Goal: Transaction & Acquisition: Purchase product/service

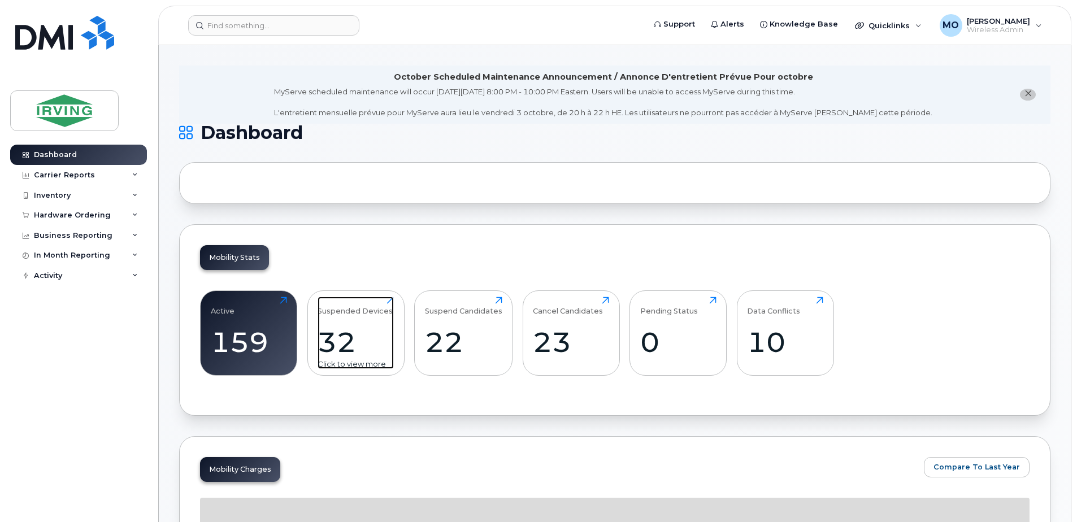
click at [353, 339] on div "32" at bounding box center [356, 342] width 76 height 33
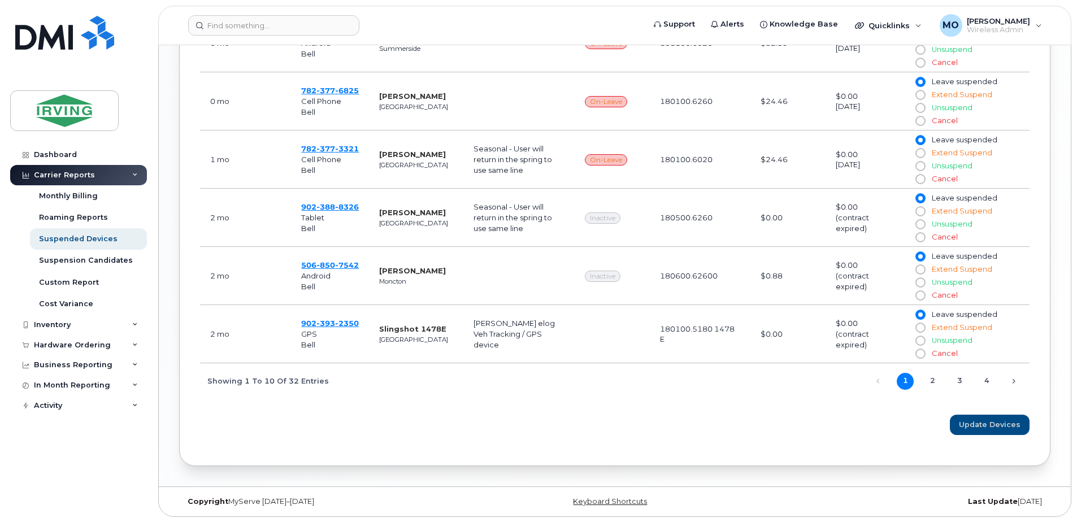
scroll to position [800, 0]
click at [1004, 379] on div "Previous 1 2 3 4 Next" at bounding box center [945, 379] width 170 height 19
click at [1015, 382] on link "Next" at bounding box center [1013, 380] width 17 height 17
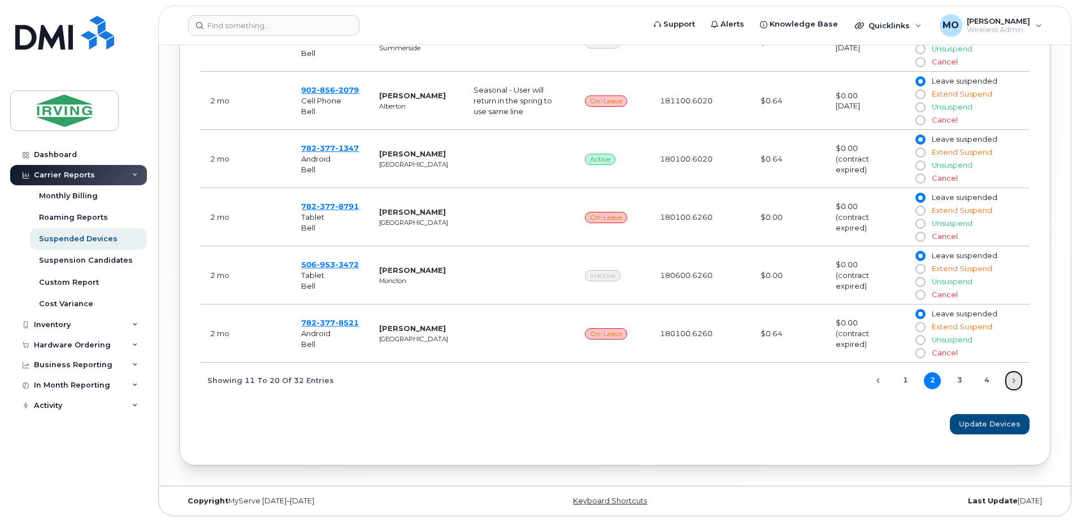
click at [1016, 382] on link "Next" at bounding box center [1013, 380] width 17 height 17
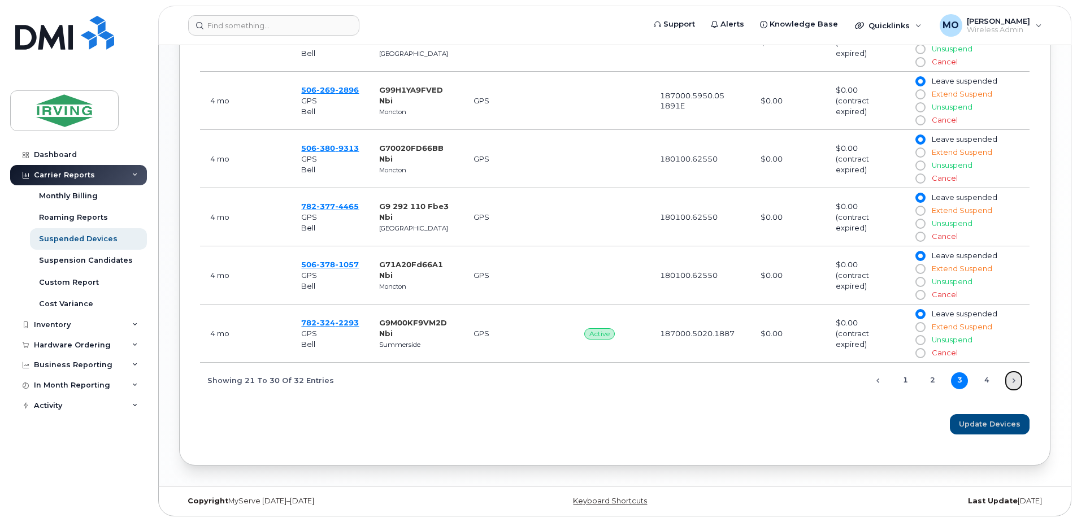
click at [1015, 383] on link "Next" at bounding box center [1013, 380] width 17 height 17
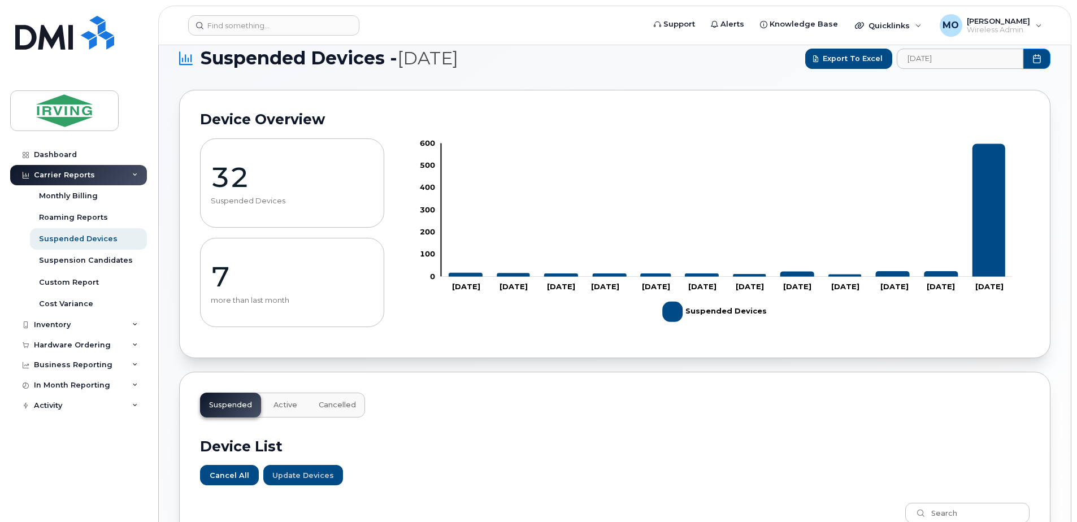
scroll to position [0, 0]
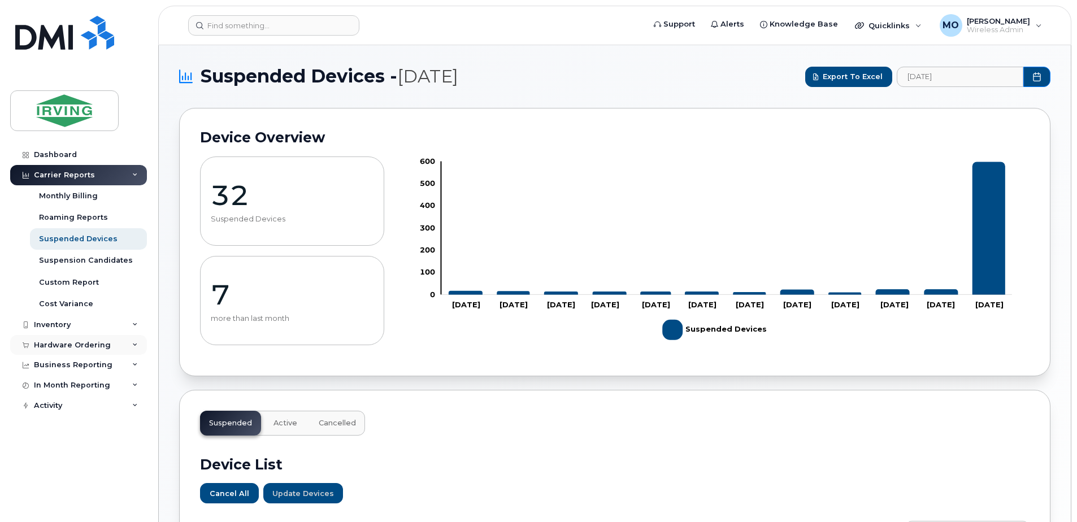
click at [53, 345] on div "Hardware Ordering" at bounding box center [72, 345] width 77 height 9
click at [58, 384] on div "Orders" at bounding box center [53, 388] width 28 height 10
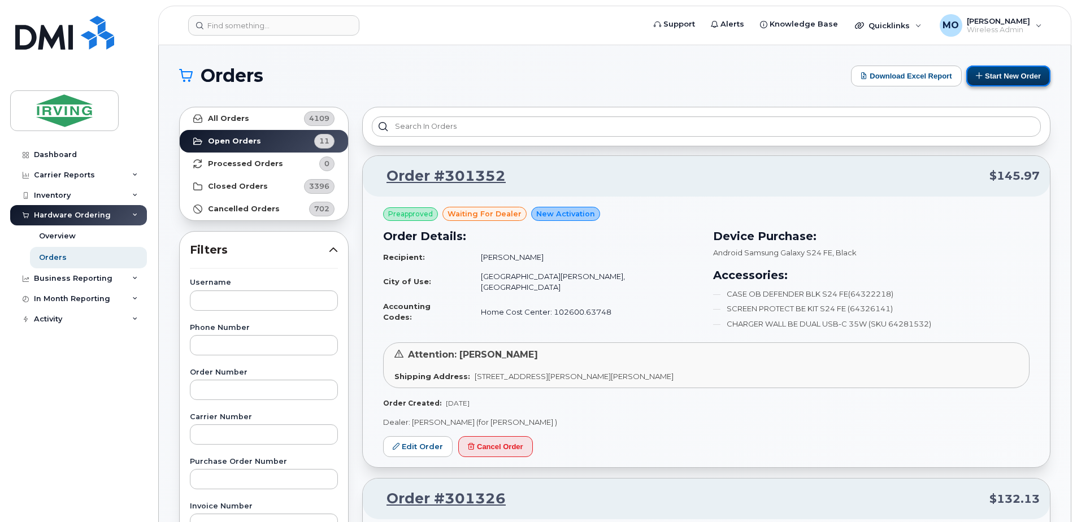
click at [1004, 76] on button "Start New Order" at bounding box center [1008, 76] width 84 height 21
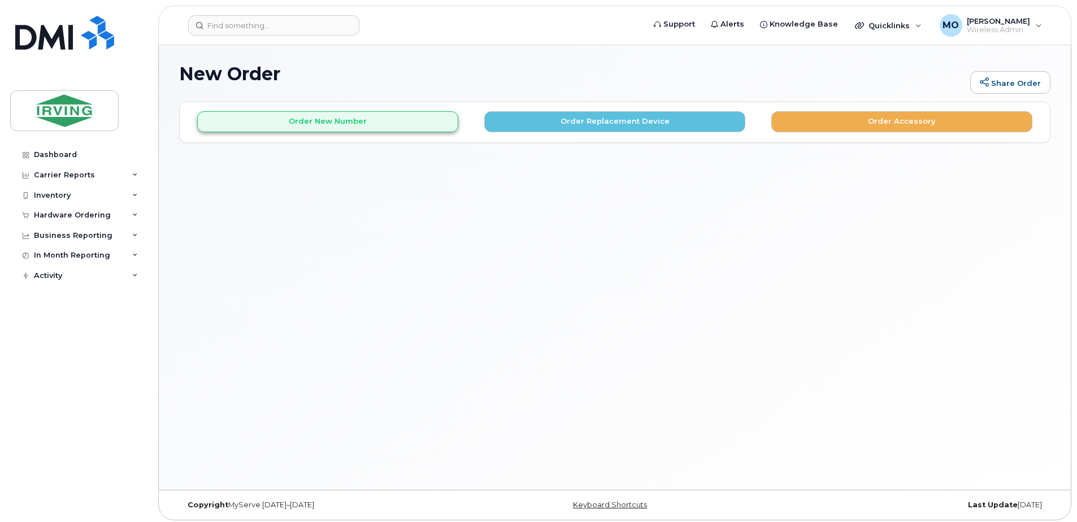
scroll to position [64, 0]
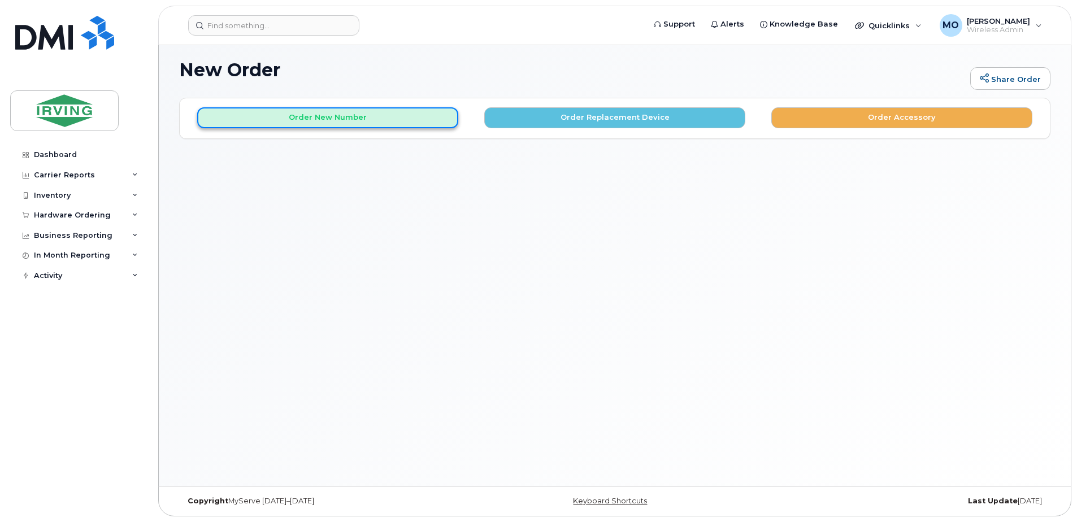
click at [369, 118] on button "Order New Number" at bounding box center [327, 117] width 261 height 21
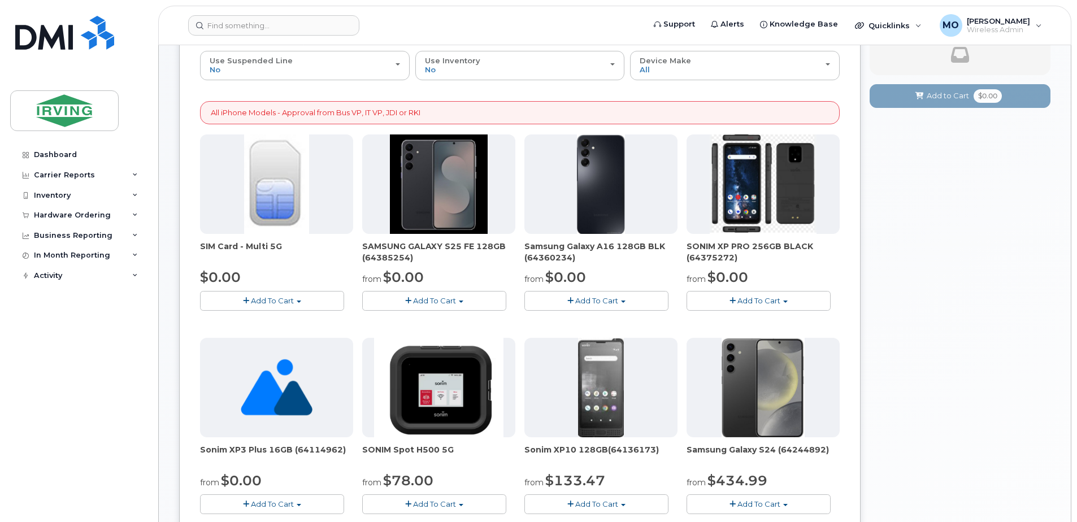
scroll to position [233, 0]
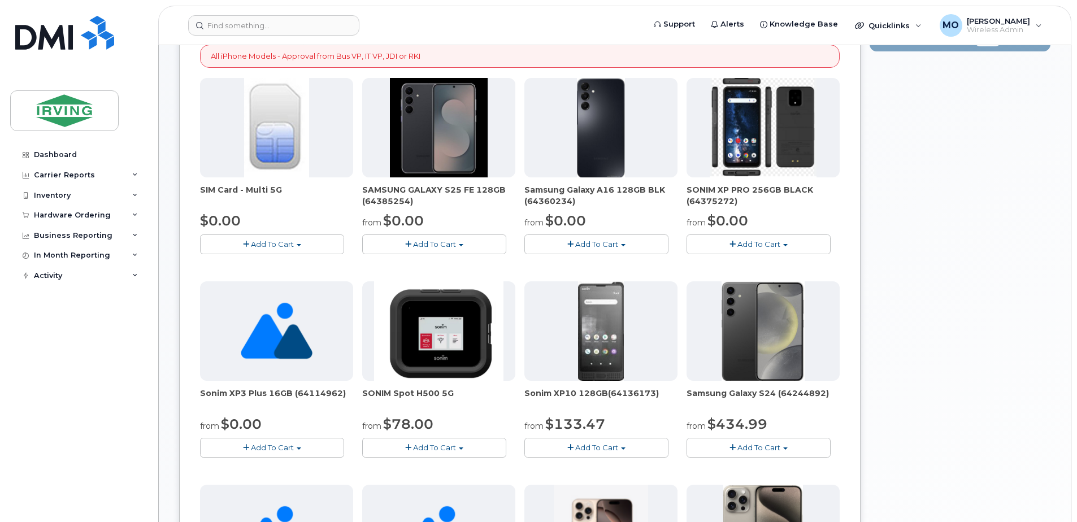
click at [619, 246] on button "Add To Cart" at bounding box center [596, 245] width 144 height 20
click at [624, 280] on link "$0.00 - 3 Year Term - Voice & Data plan (128GB)" at bounding box center [626, 279] width 199 height 14
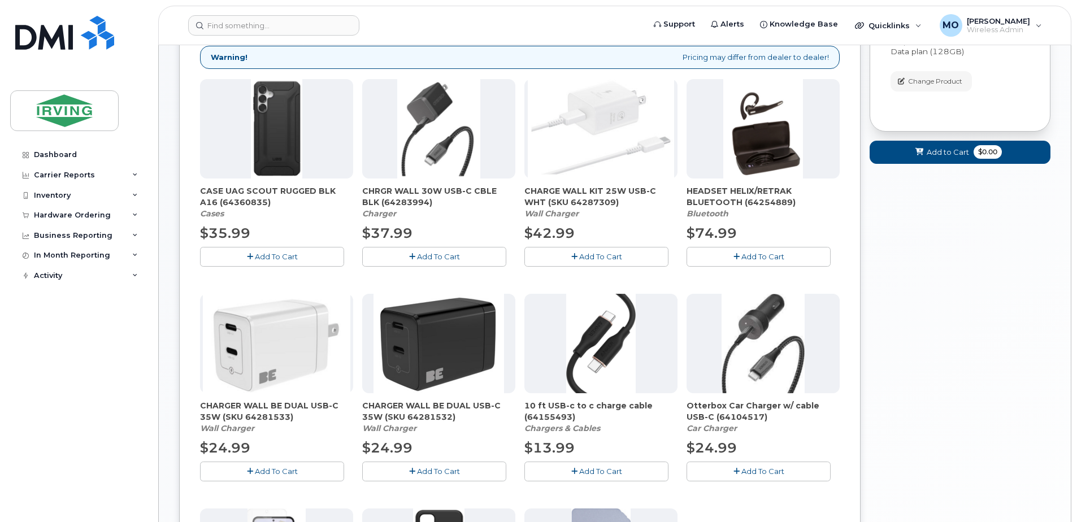
click at [438, 255] on span "Add To Cart" at bounding box center [438, 256] width 43 height 9
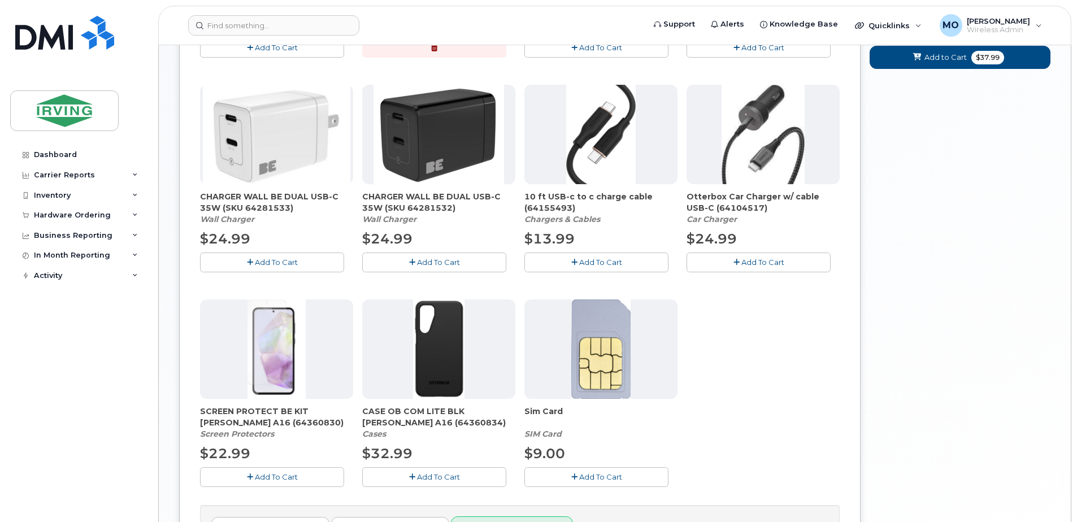
scroll to position [460, 0]
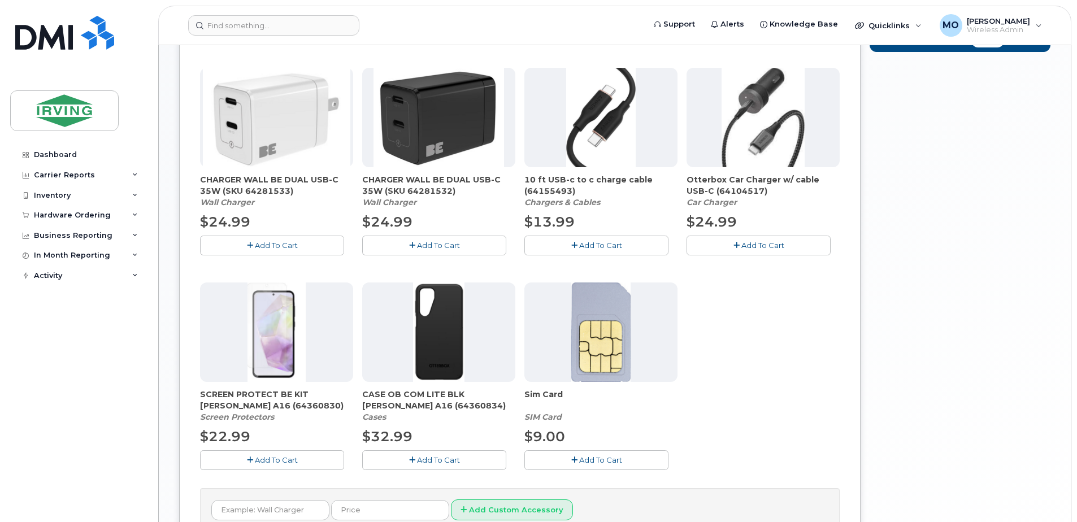
click at [288, 461] on span "Add To Cart" at bounding box center [276, 460] width 43 height 9
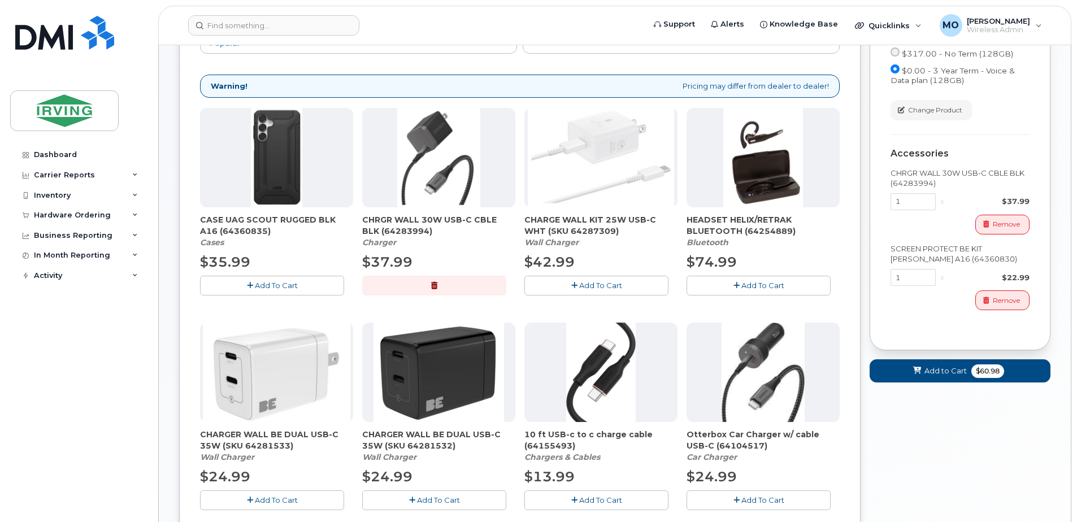
scroll to position [177, 0]
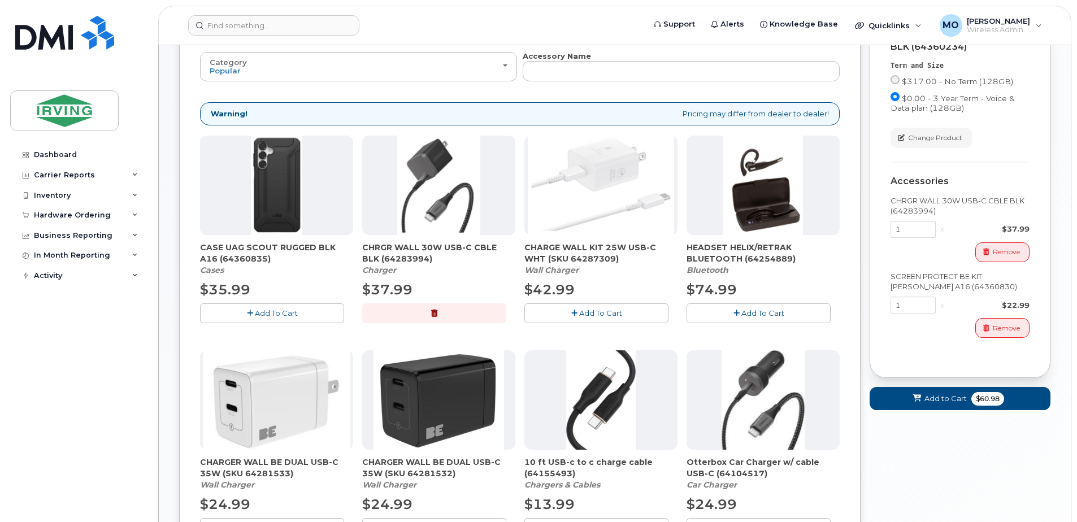
click at [266, 309] on span "Add To Cart" at bounding box center [276, 313] width 43 height 9
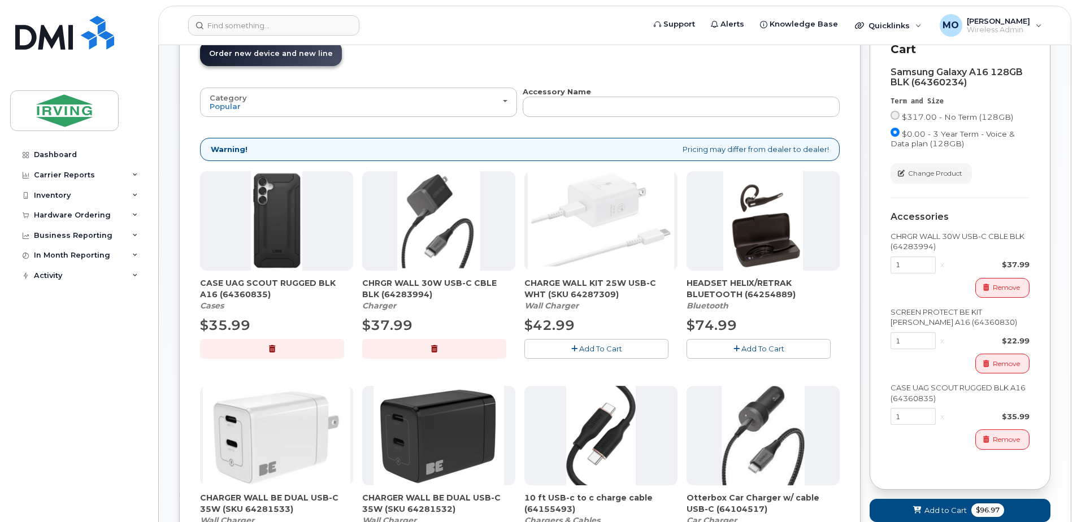
scroll to position [290, 0]
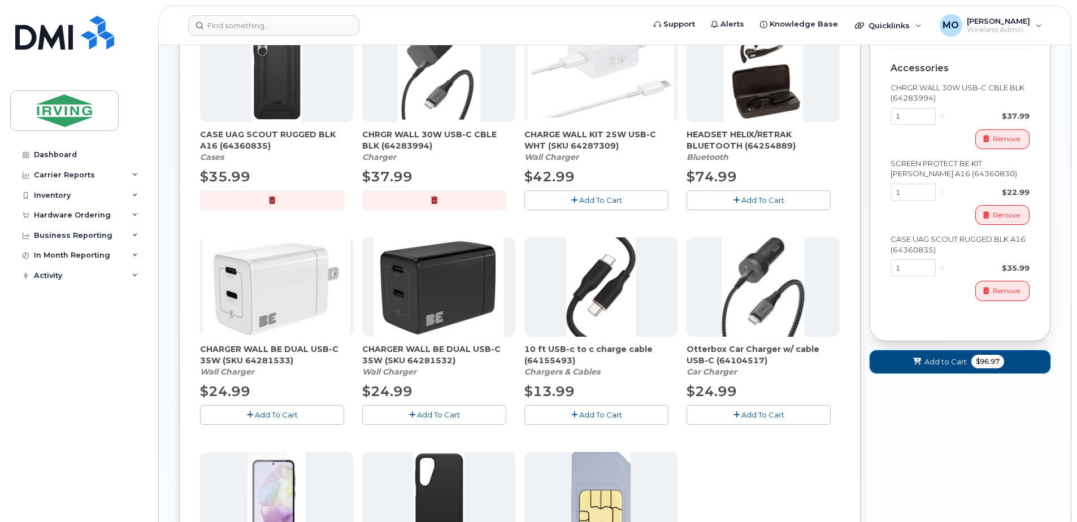
click at [940, 362] on span "Add to Cart" at bounding box center [946, 362] width 42 height 11
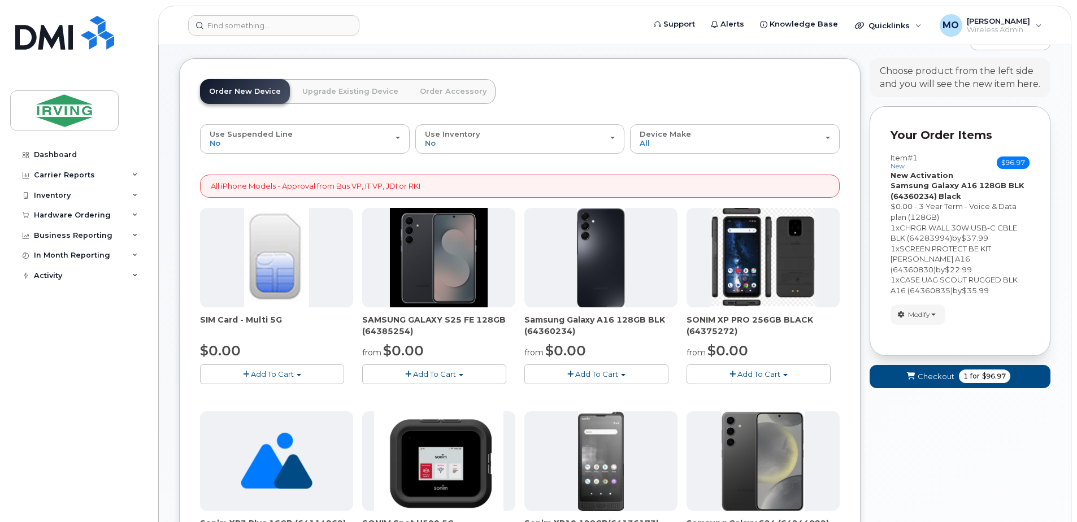
scroll to position [103, 0]
click at [948, 372] on span "Checkout" at bounding box center [936, 377] width 37 height 11
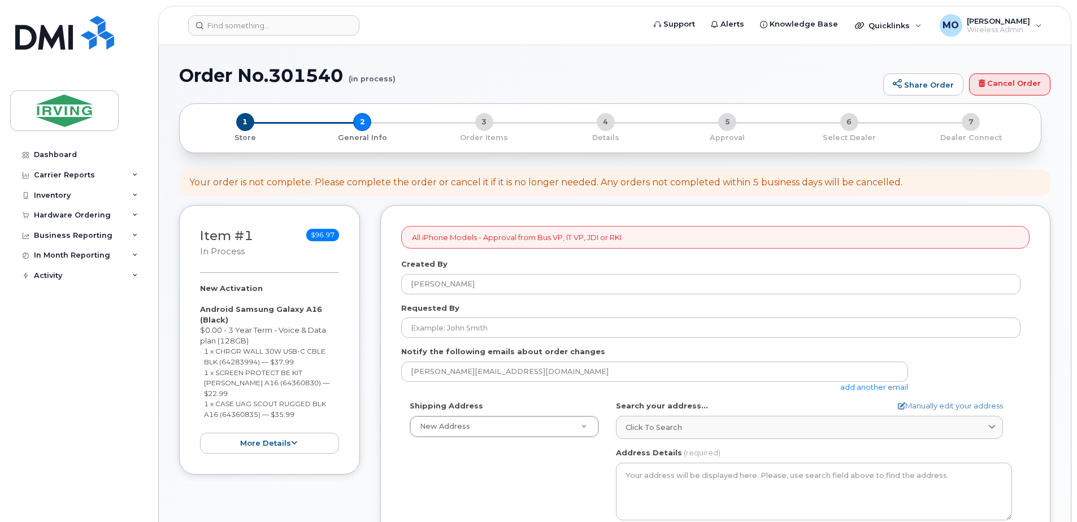
select select
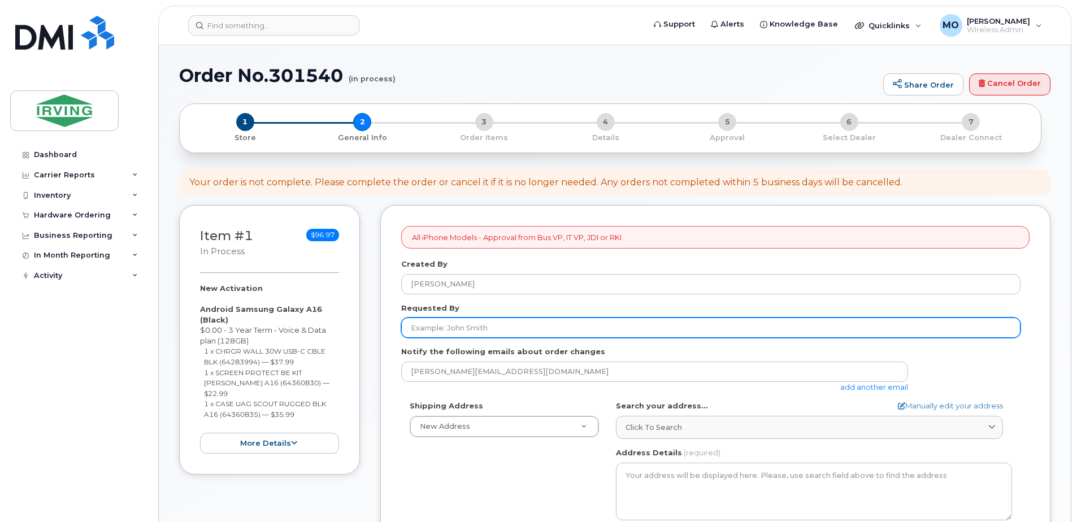
click at [489, 326] on form "All iPhone Models - Approval from Bus VP, IT VP, JDI or RKI Created By Mark O'C…" at bounding box center [715, 518] width 628 height 585
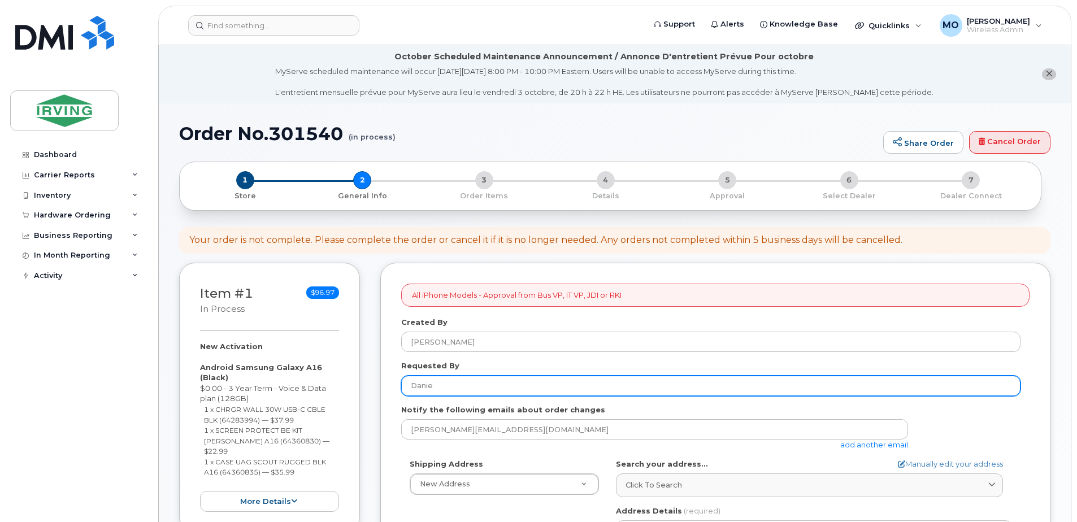
type input "Danie LePrieur"
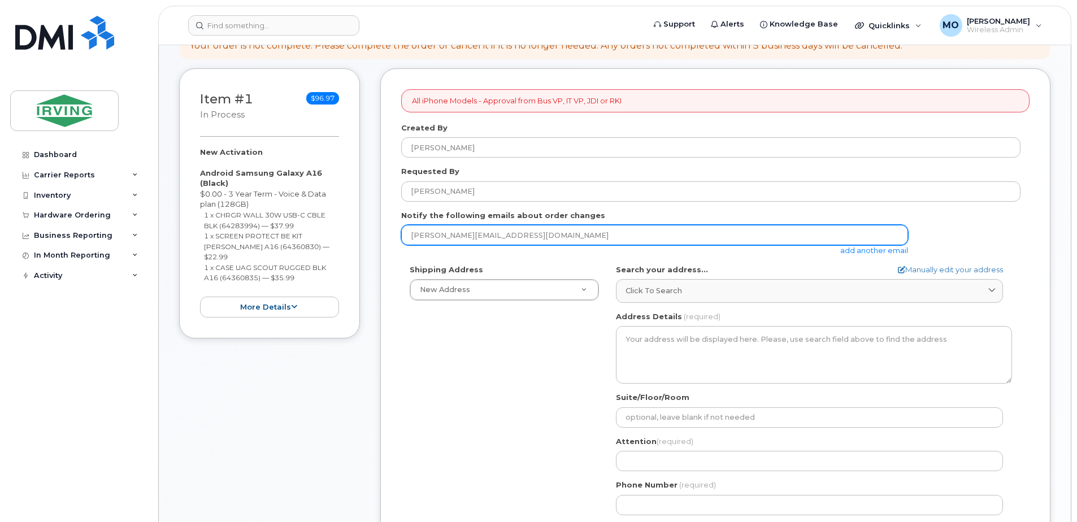
scroll to position [226, 0]
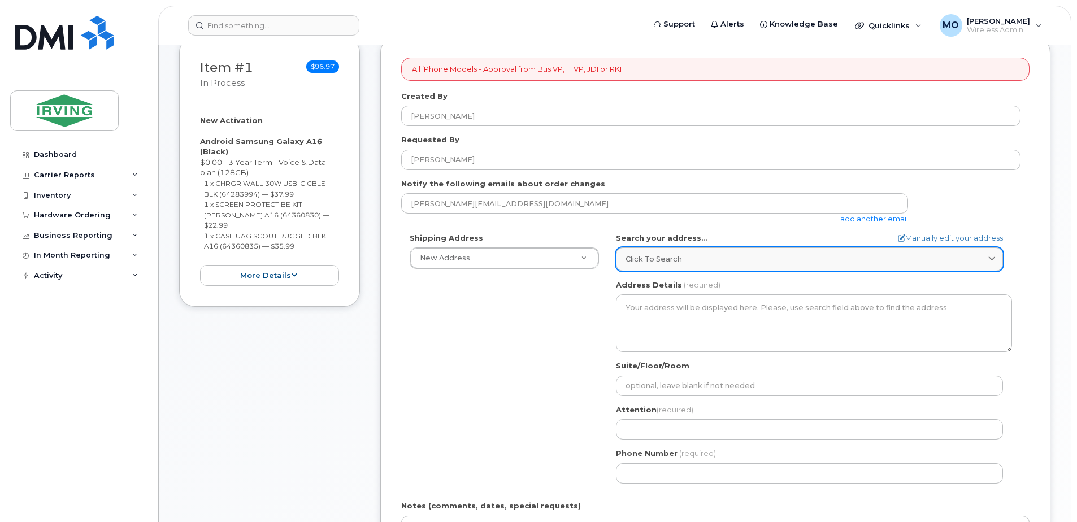
click at [705, 262] on div "Click to search" at bounding box center [810, 259] width 368 height 11
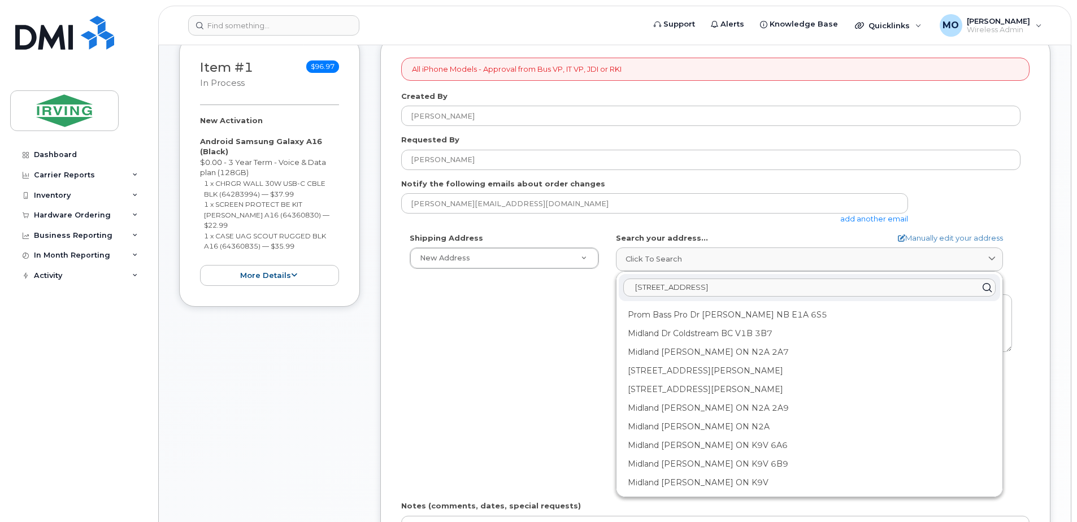
drag, startPoint x: 750, startPoint y: 287, endPoint x: 500, endPoint y: 289, distance: 250.4
click at [510, 289] on div "Shipping Address New Address New Address 355 MacIntyre Road 41 North Street, PO…" at bounding box center [710, 362] width 619 height 259
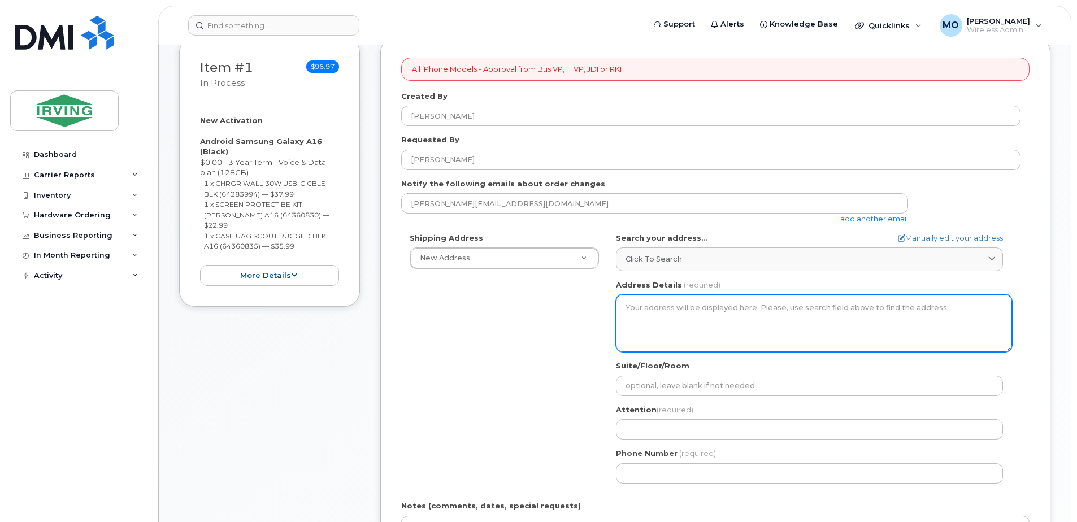
click at [643, 307] on textarea "Address Details" at bounding box center [814, 323] width 396 height 58
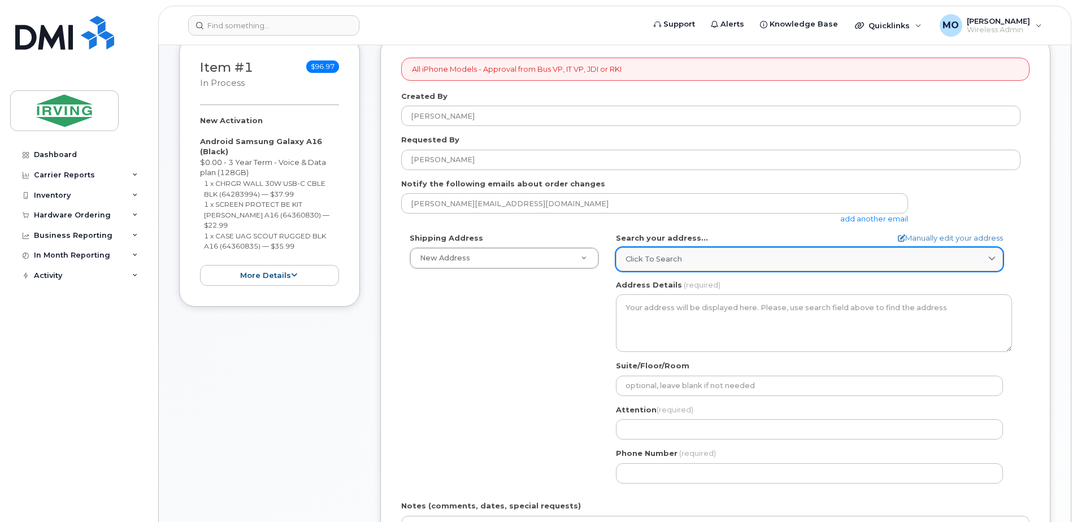
click at [913, 260] on div "Click to search" at bounding box center [810, 259] width 368 height 11
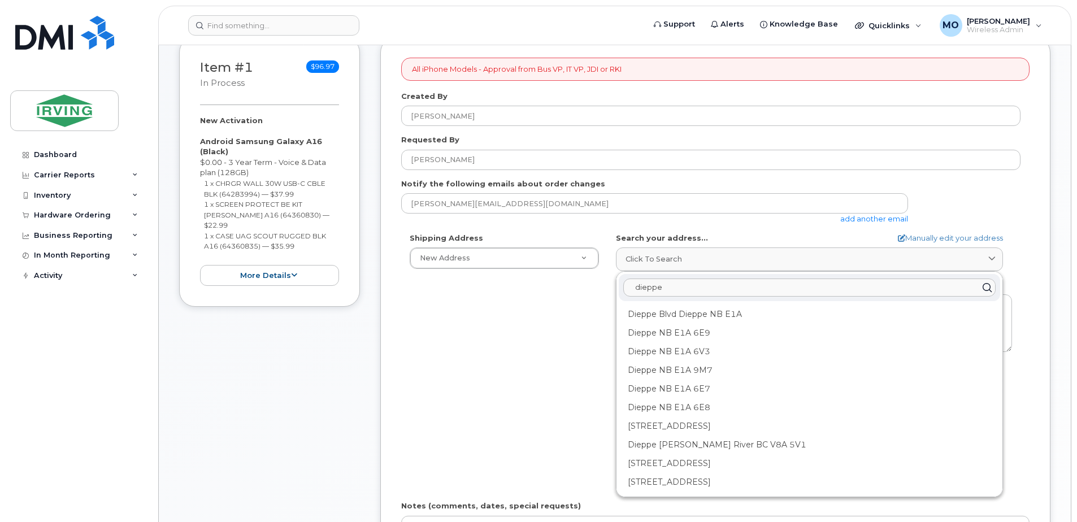
scroll to position [0, 0]
click at [635, 285] on input "dieppe" at bounding box center [809, 288] width 372 height 18
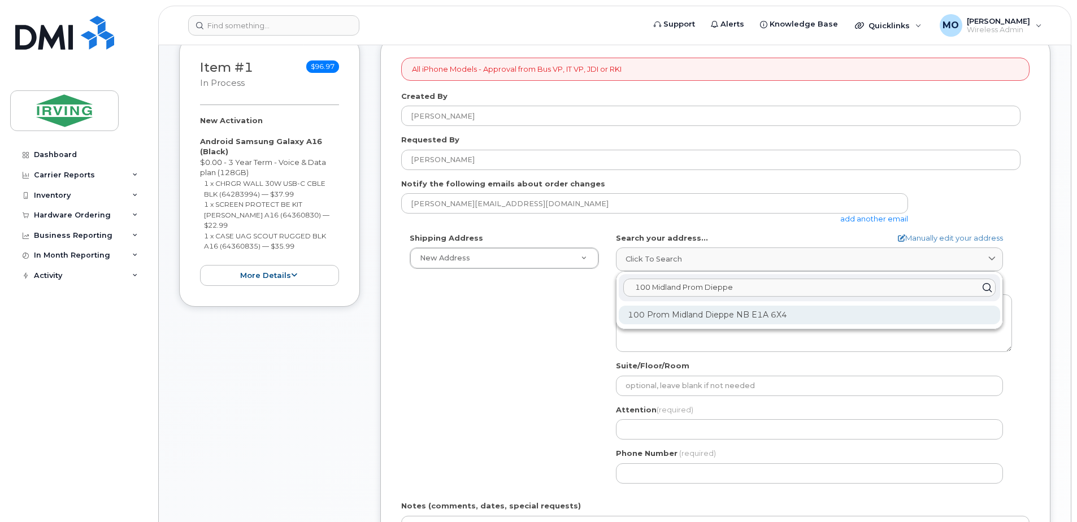
type input "100 Midland Prom Dieppe"
click at [717, 314] on div "100 Prom Midland Dieppe NB E1A 6X4" at bounding box center [810, 315] width 382 height 19
select select
type textarea "100 Prom Midland DIEPPE NB E1A 6X4 CANADA"
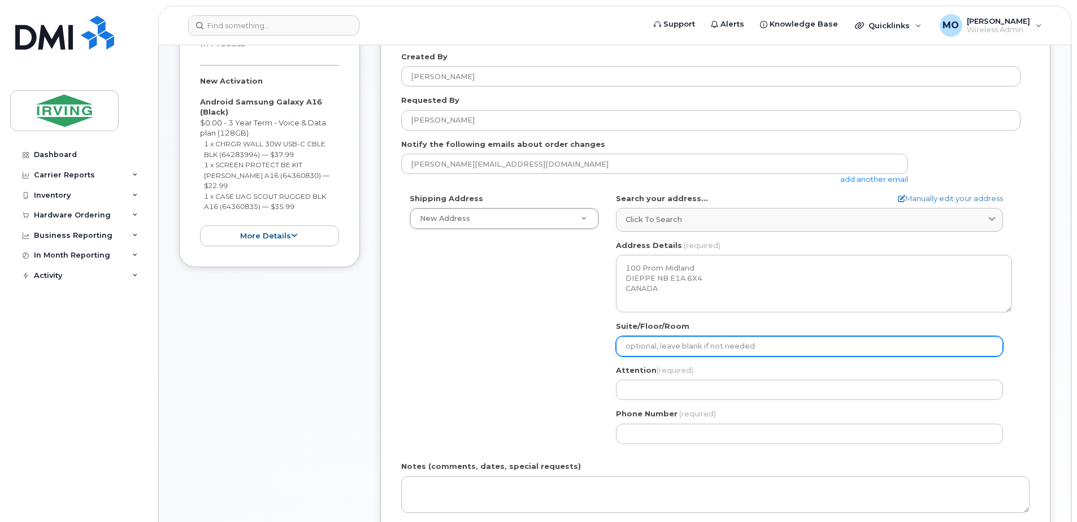
scroll to position [283, 0]
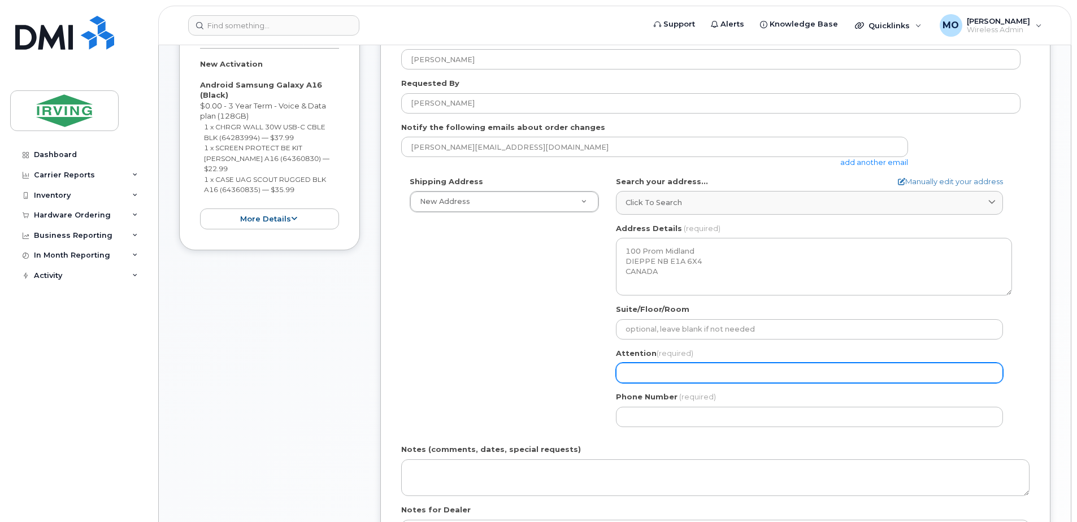
click at [657, 372] on input "Attention (required)" at bounding box center [809, 373] width 387 height 20
select select
type input "D"
select select
type input "Da"
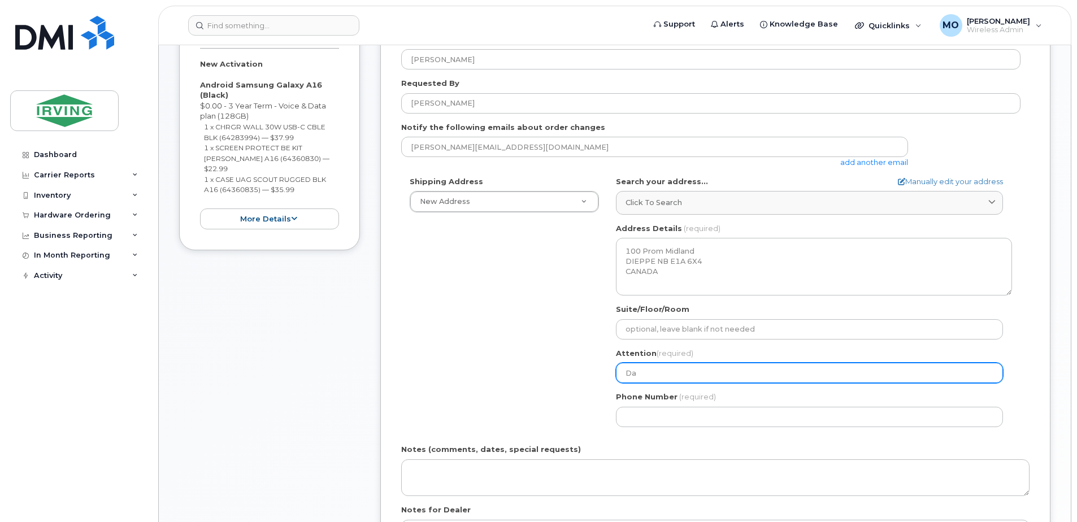
select select
type input "Dan"
select select
type input "Dani"
select select
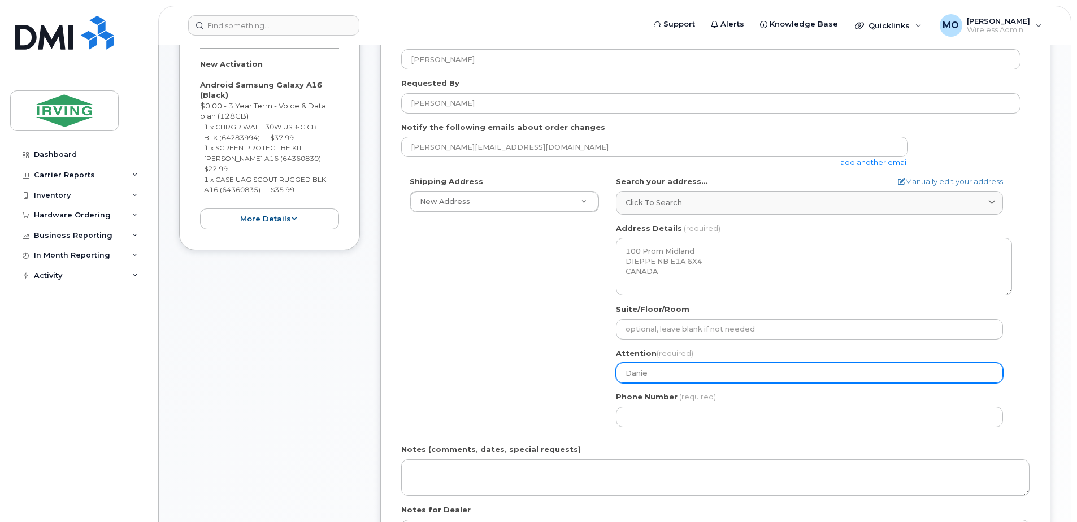
type input "Danie"
select select
type input "Danie Leprieur"
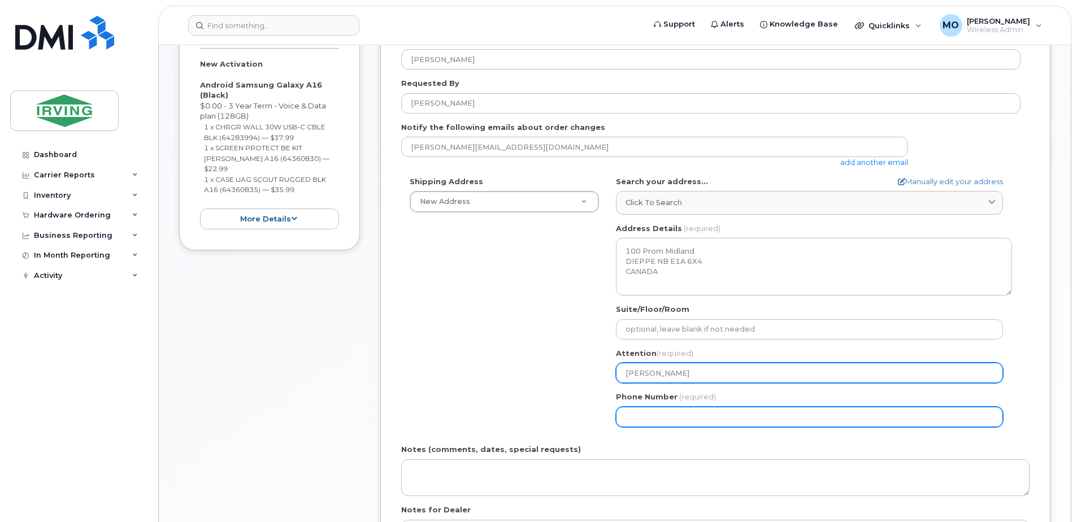
select select
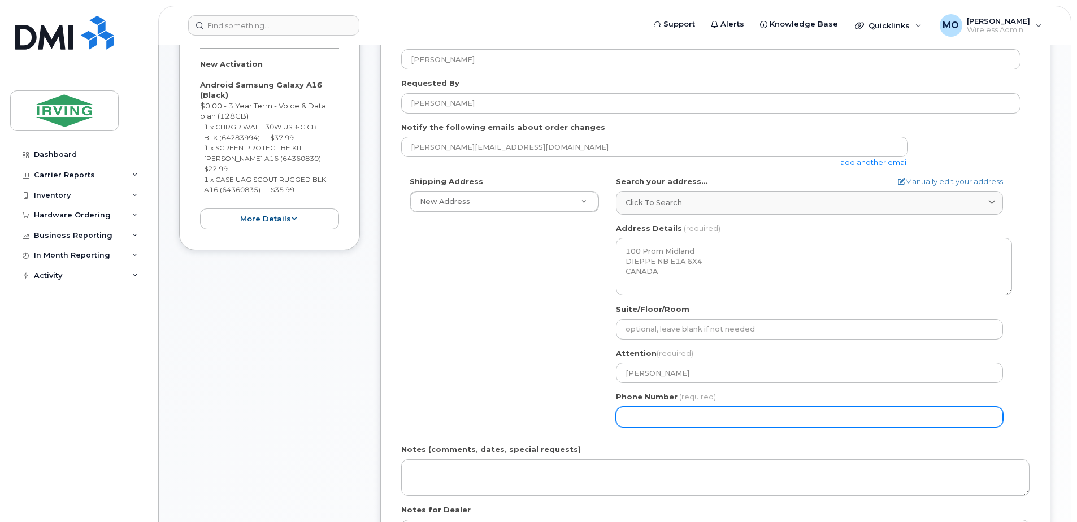
type input "-1"
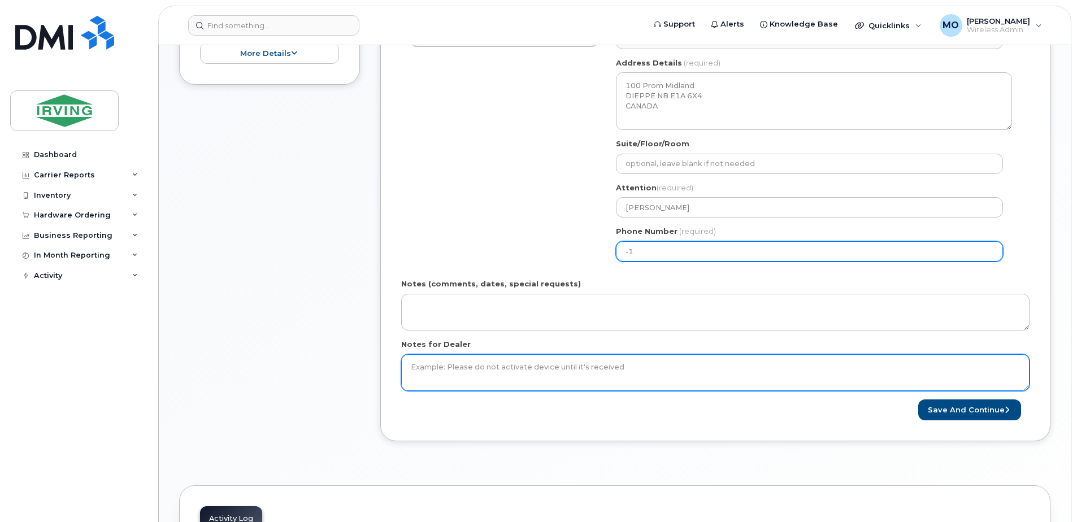
scroll to position [452, 0]
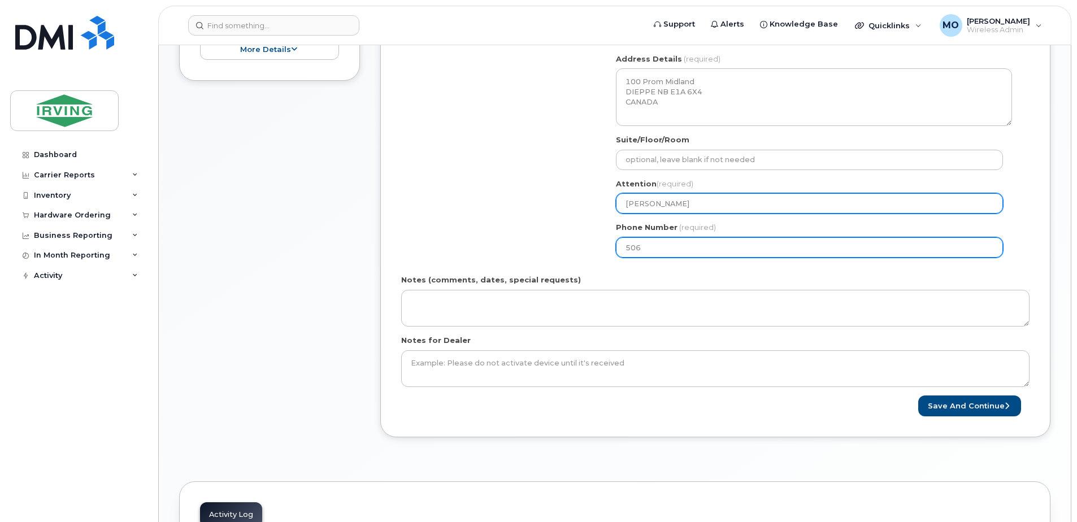
type input "506"
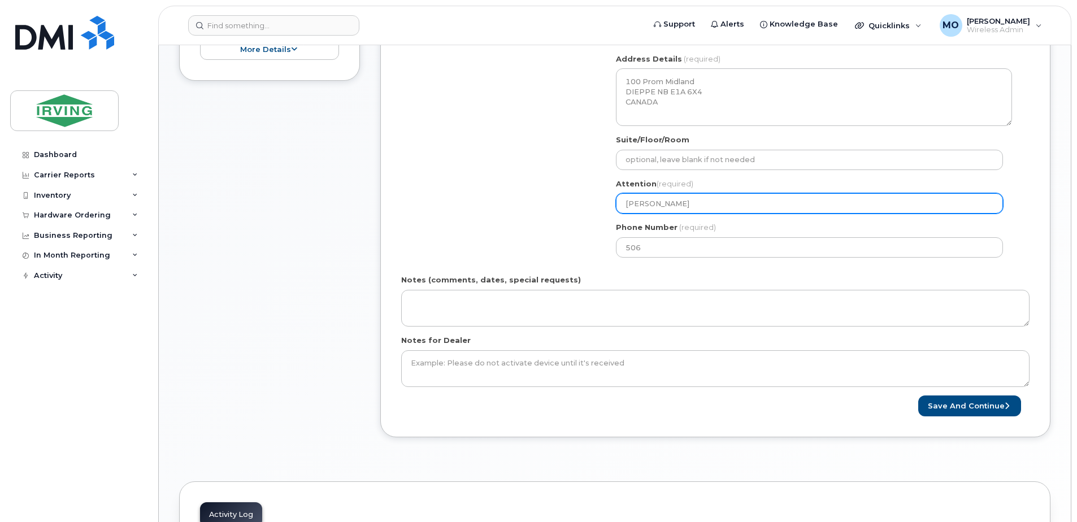
drag, startPoint x: 682, startPoint y: 202, endPoint x: 448, endPoint y: 189, distance: 234.4
click at [449, 189] on div "Shipping Address New Address New Address 355 MacIntyre Road 41 North Street, PO…" at bounding box center [710, 136] width 619 height 259
select select
type input "M"
select select
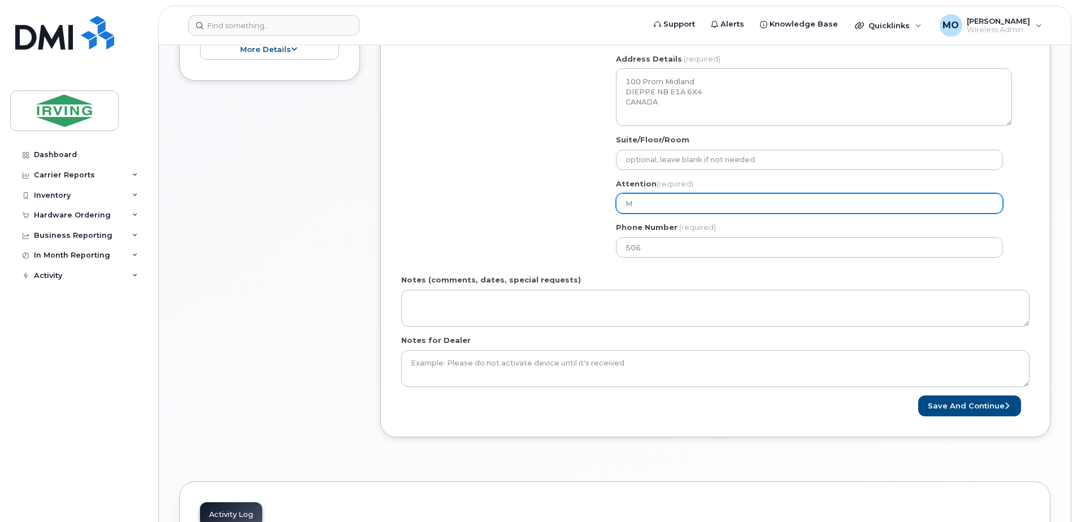
type input "Ma"
select select
type input "Mar"
select select
type input "Mark"
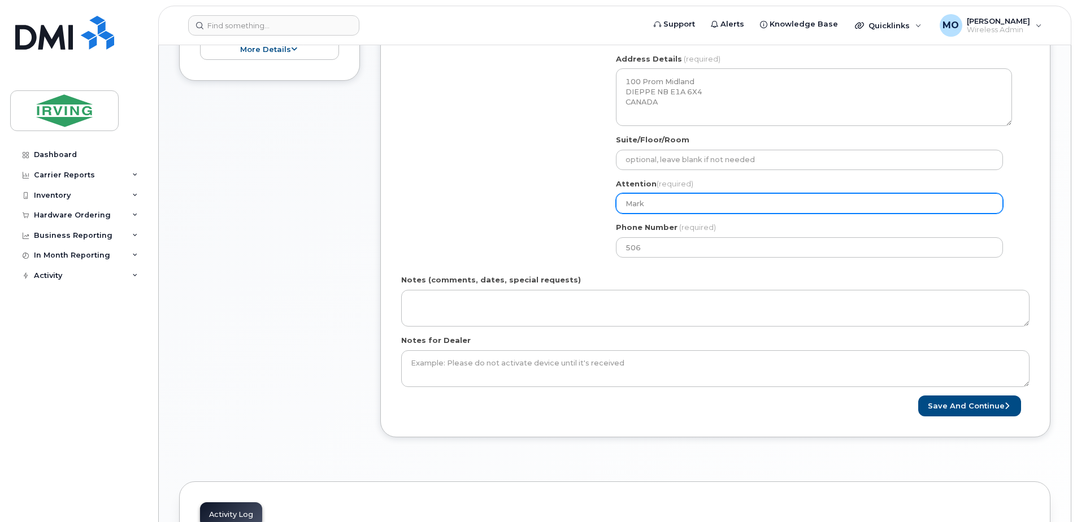
select select
type input "[PERSON_NAME]"
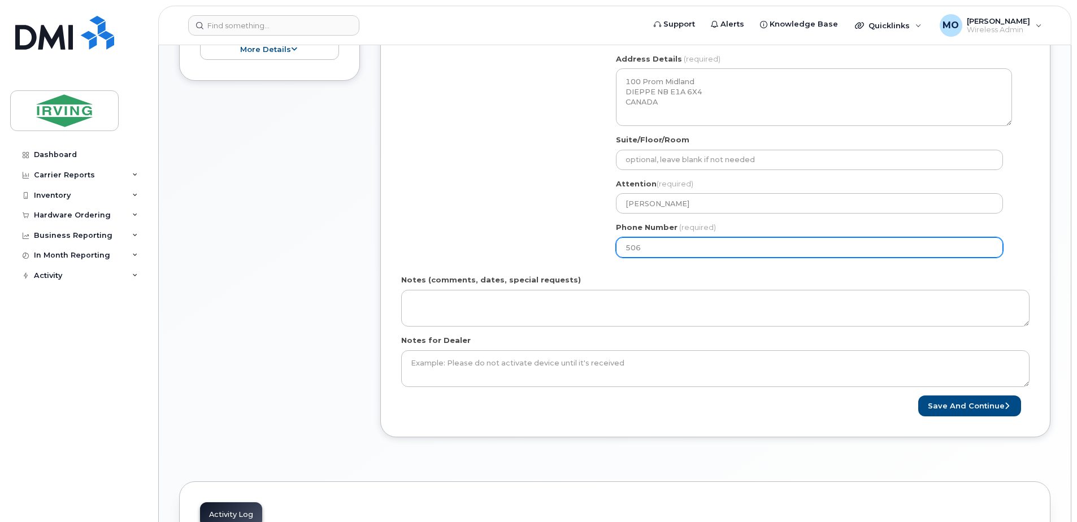
select select
type input "5068636003"
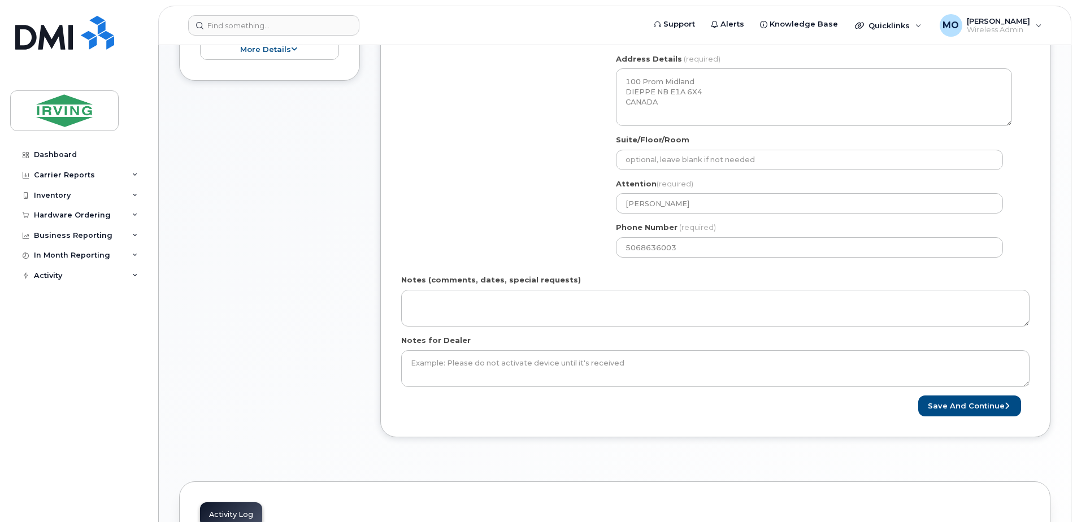
type input "100 Prom Midland"
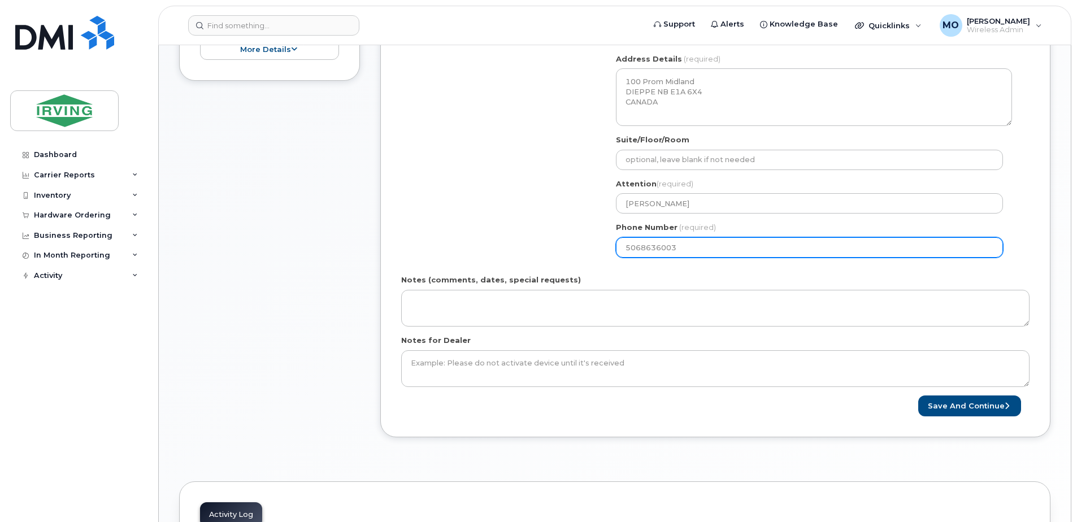
select select
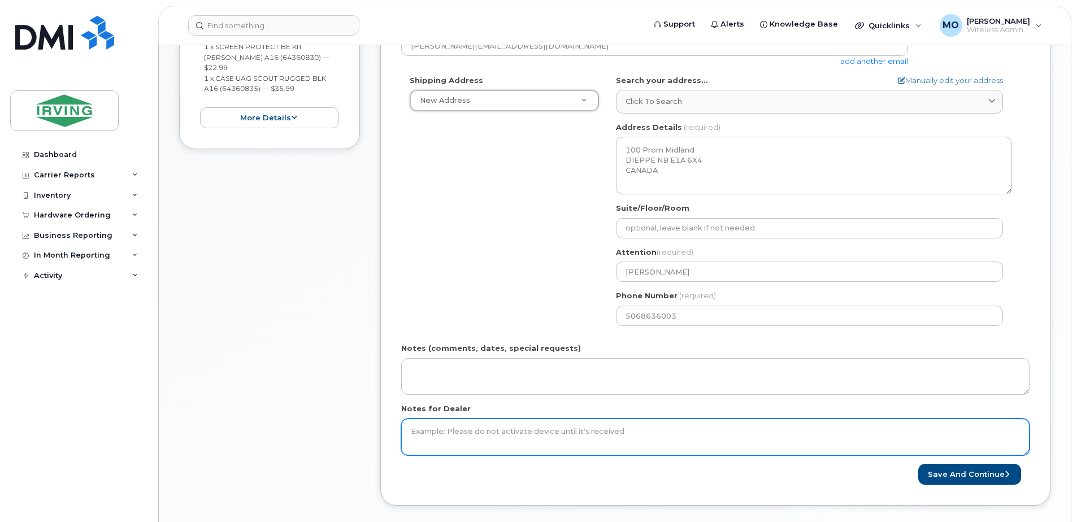
scroll to position [396, 0]
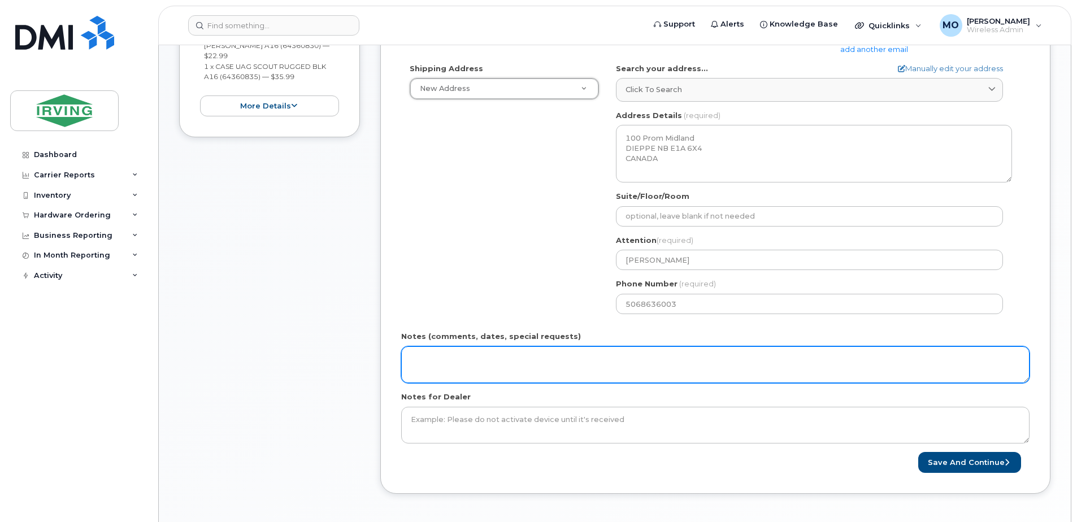
click at [484, 363] on textarea "Notes (comments, dates, special requests)" at bounding box center [715, 364] width 628 height 37
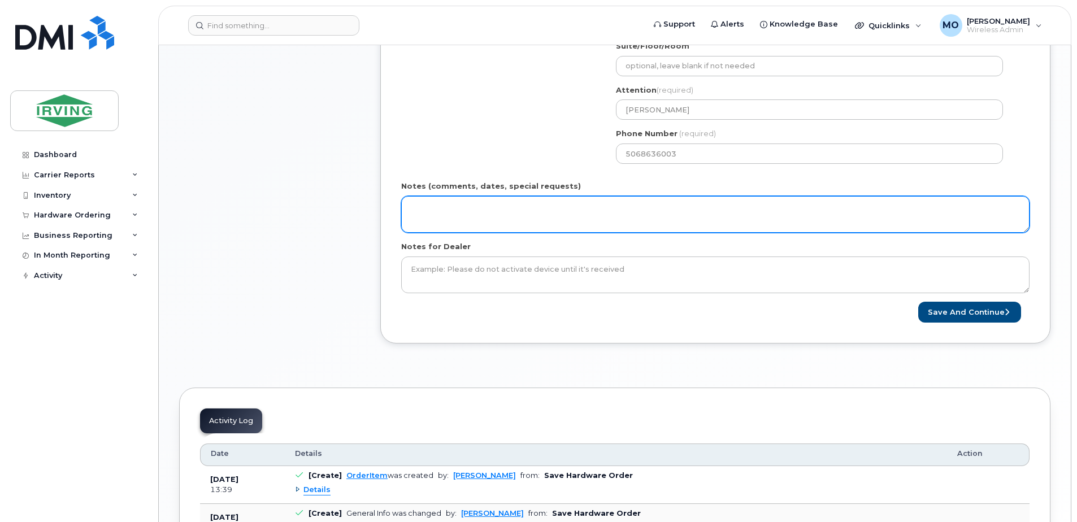
scroll to position [565, 0]
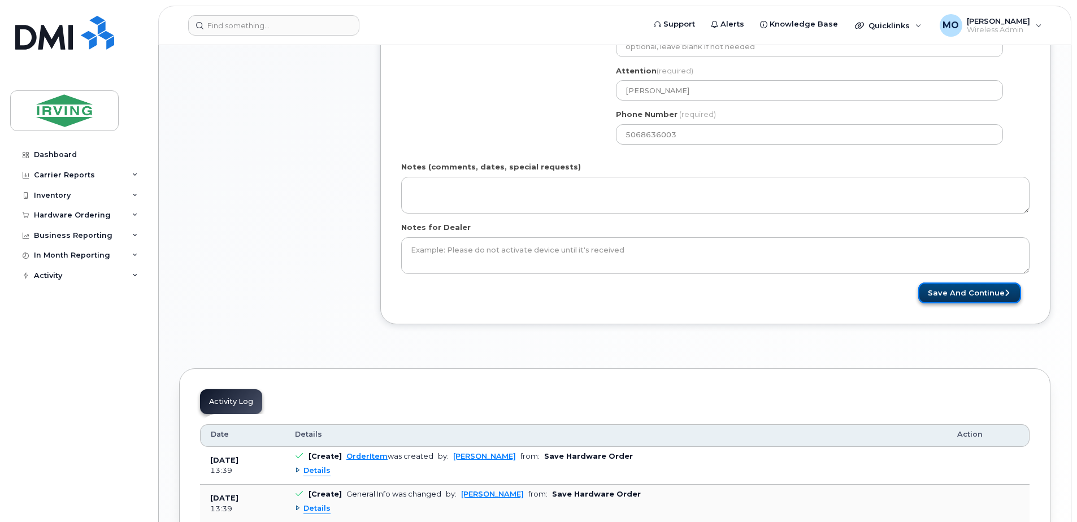
click at [992, 294] on button "Save and Continue" at bounding box center [969, 293] width 103 height 21
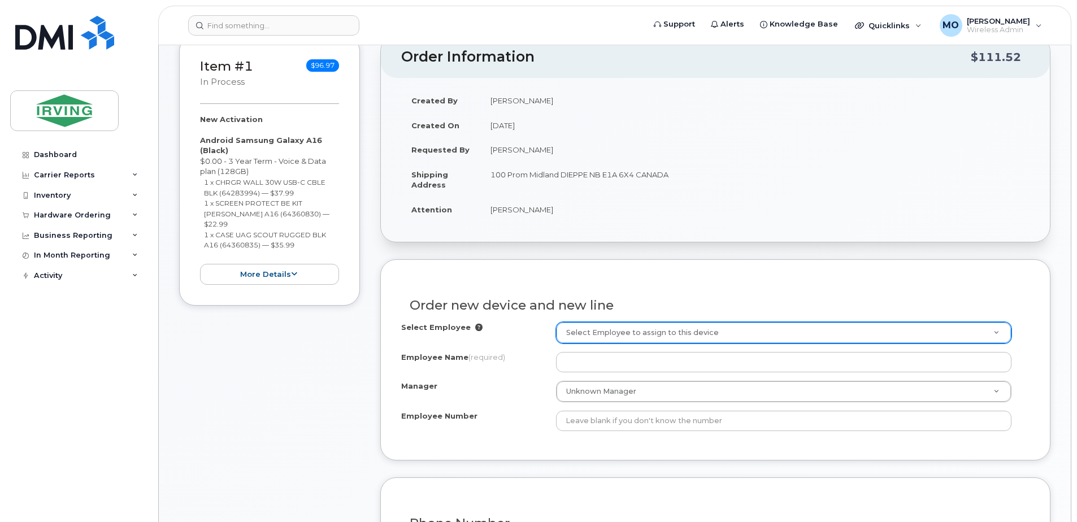
scroll to position [284, 0]
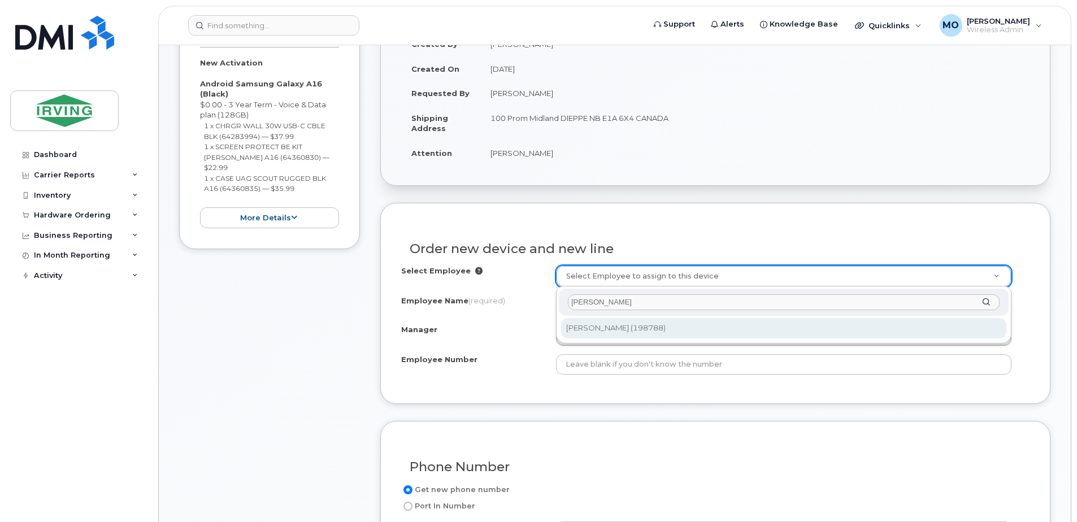
drag, startPoint x: 611, startPoint y: 299, endPoint x: 437, endPoint y: 274, distance: 175.4
type input "[PERSON_NAME]"
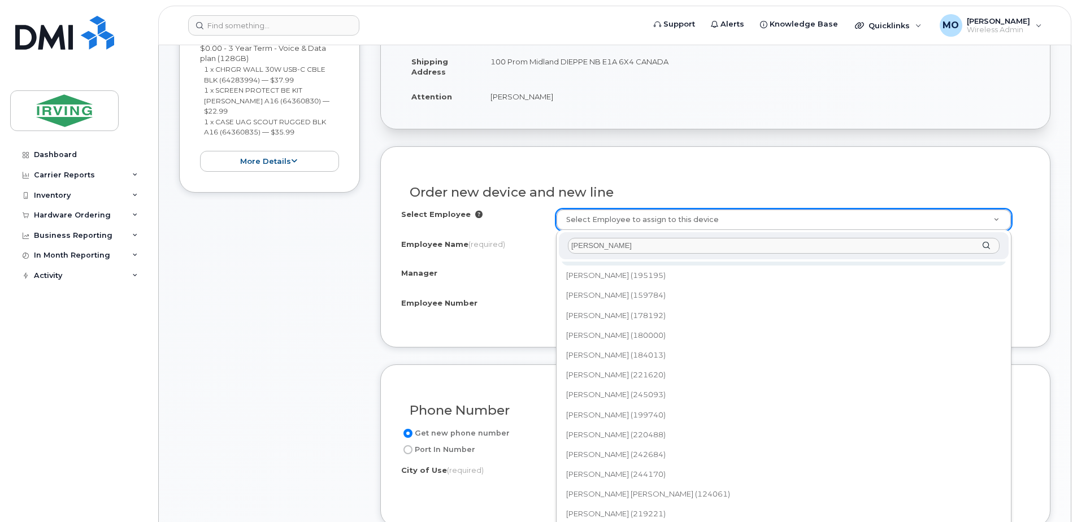
scroll to position [1692, 0]
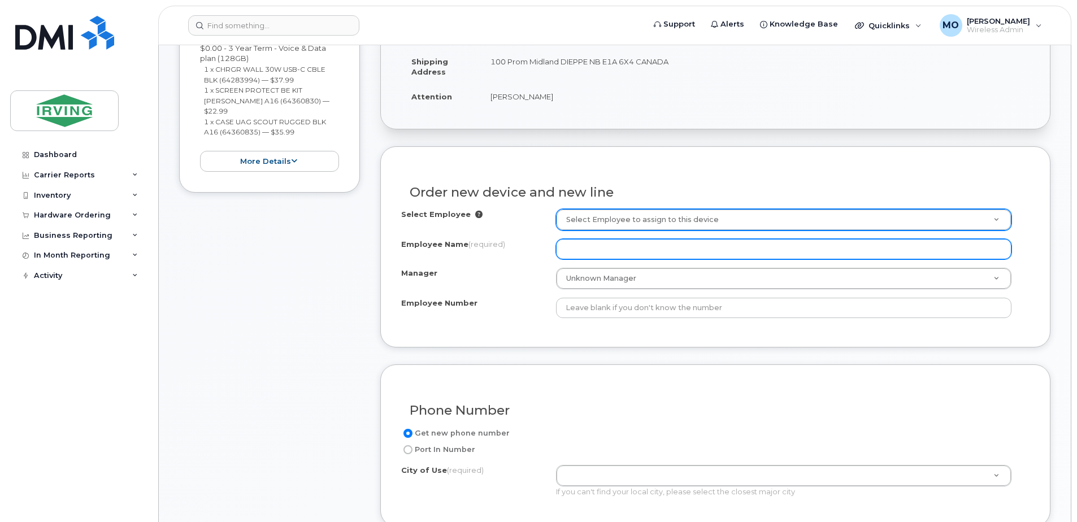
click at [830, 248] on input "Employee Name (required)" at bounding box center [784, 249] width 456 height 20
type input "[PERSON_NAME]"
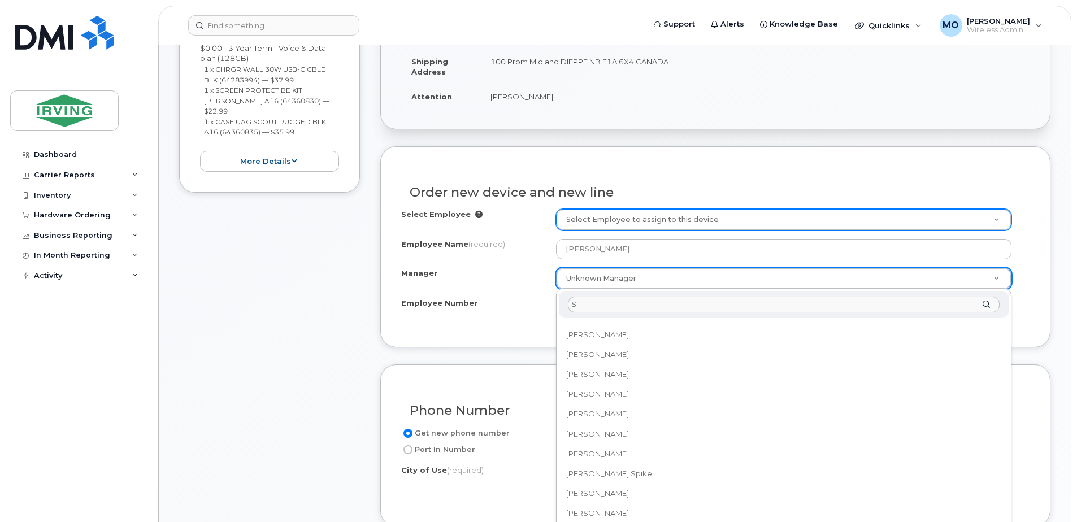
scroll to position [0, 0]
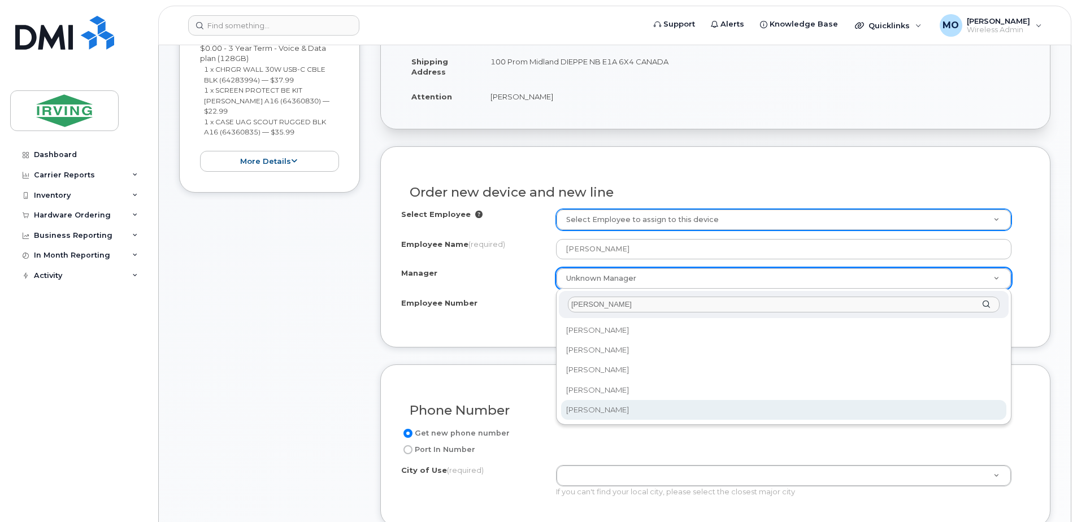
type input "Shelly"
select select "1454608"
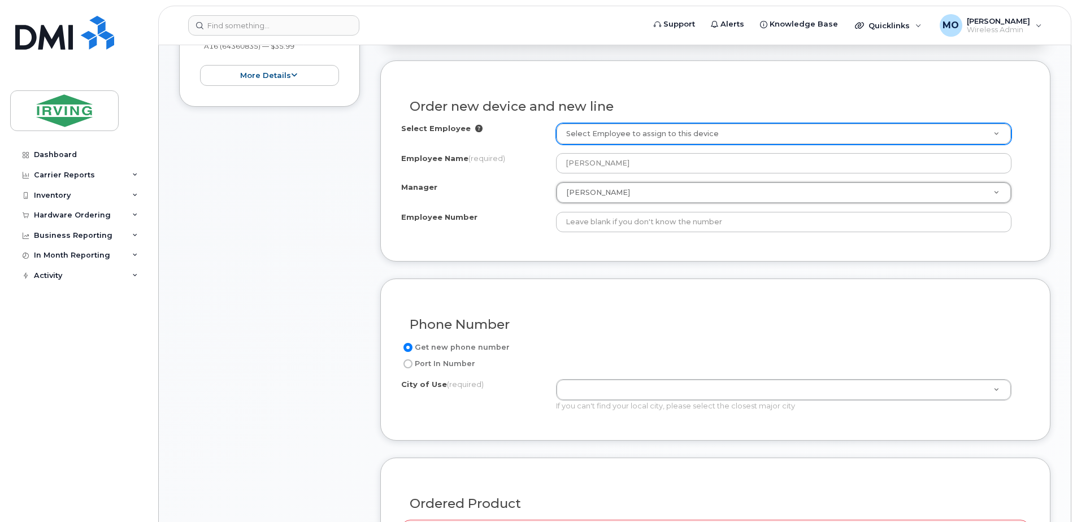
scroll to position [453, 0]
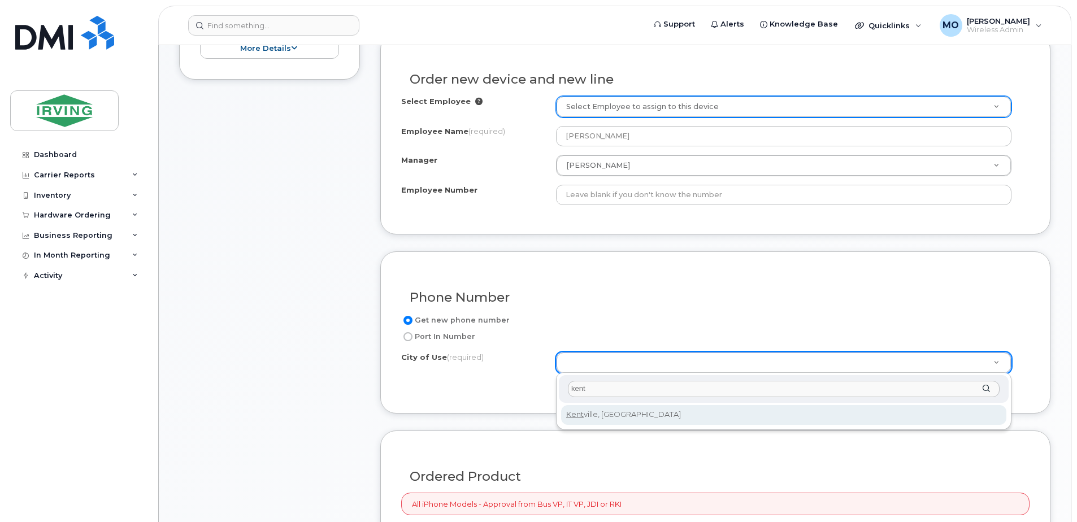
type input "kent"
type input "3120"
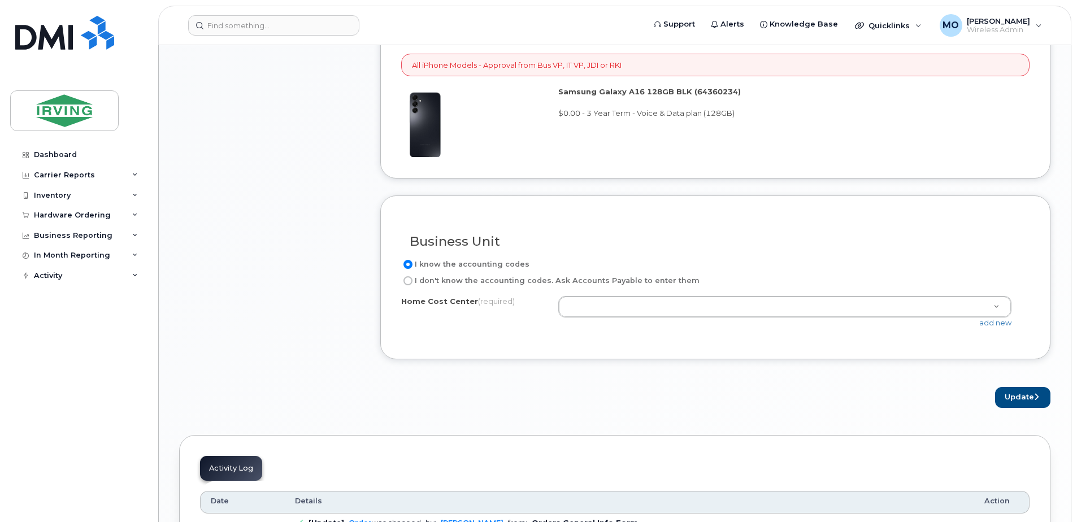
scroll to position [905, 0]
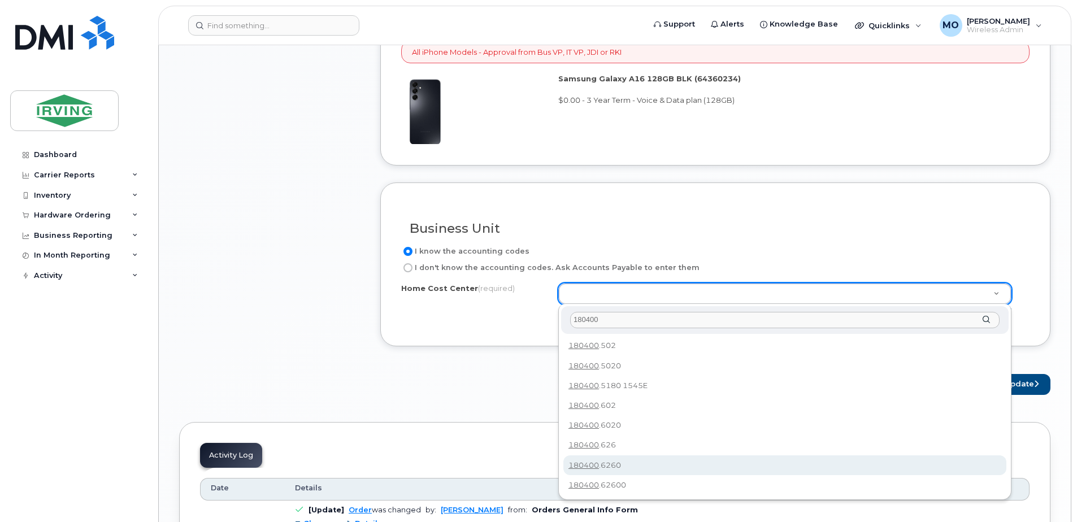
type input "180400"
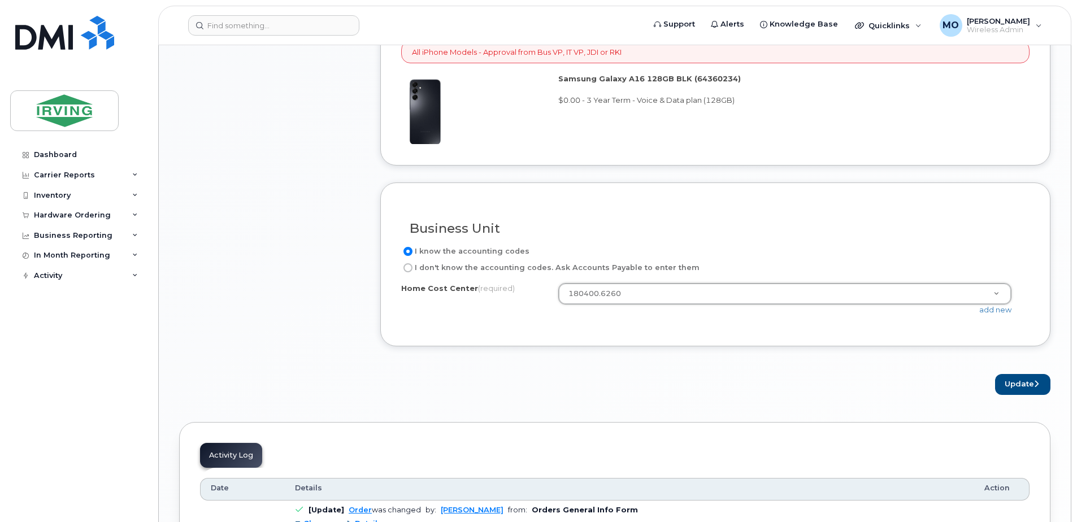
type input "180400.6260"
click at [1031, 387] on button "Update" at bounding box center [1022, 384] width 55 height 21
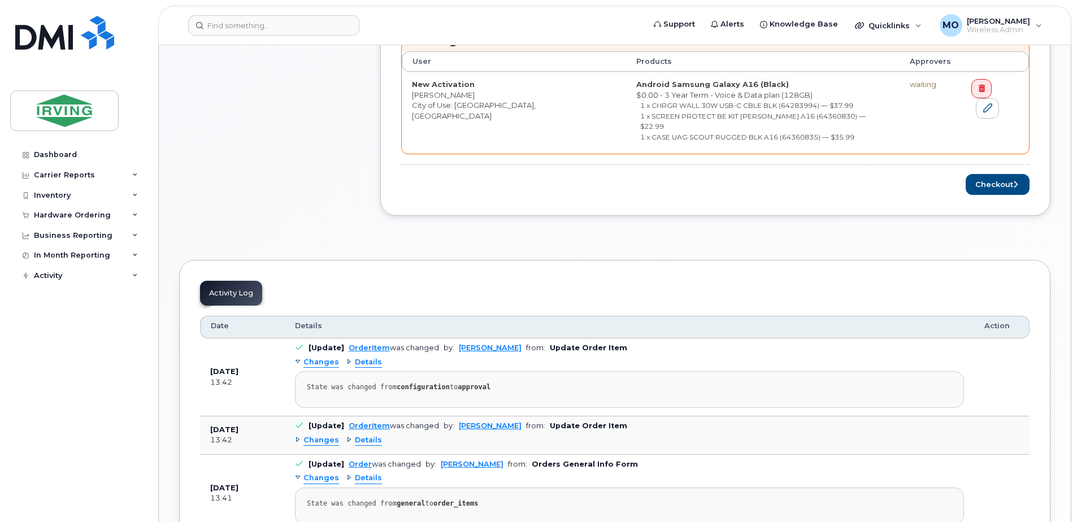
scroll to position [509, 0]
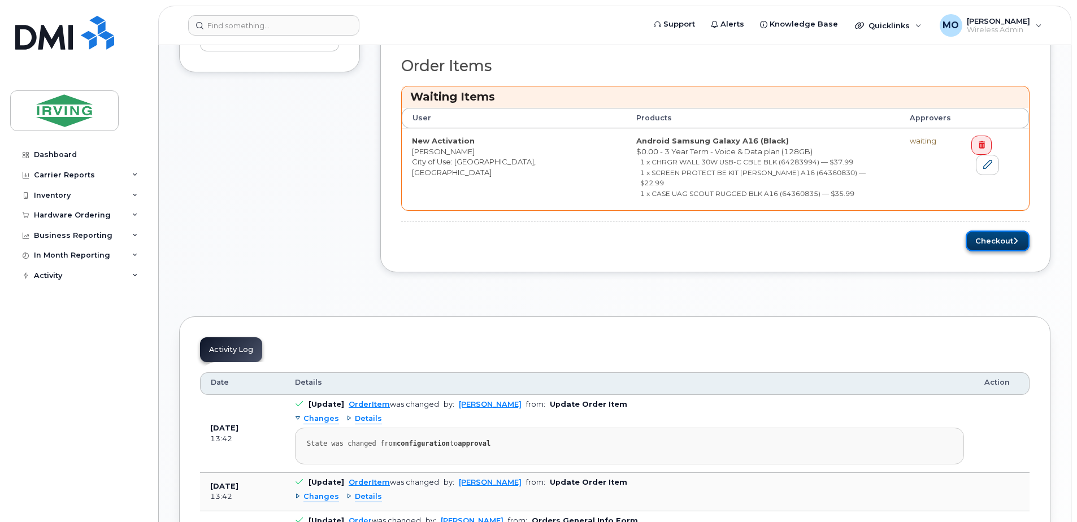
click at [994, 234] on button "Checkout" at bounding box center [998, 241] width 64 height 21
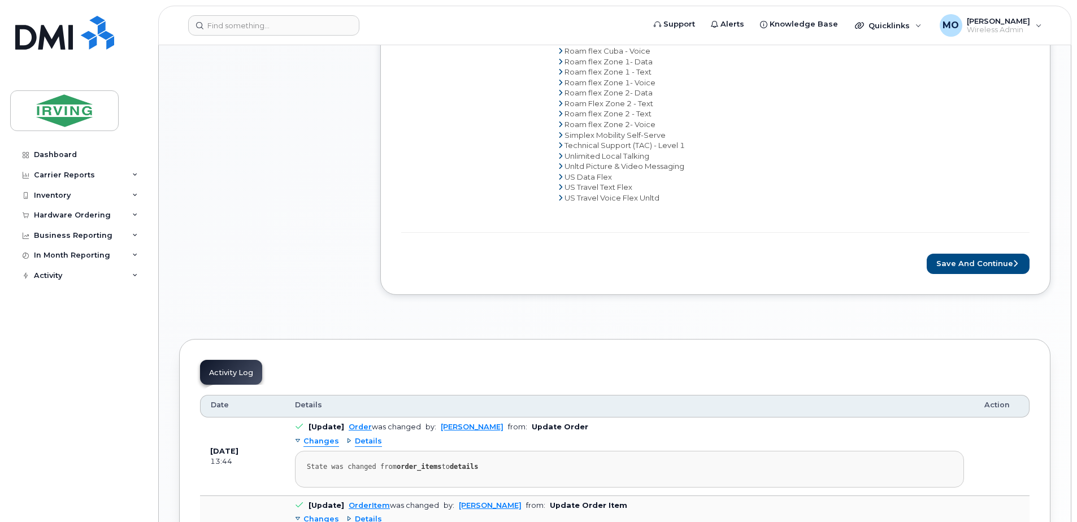
scroll to position [791, 0]
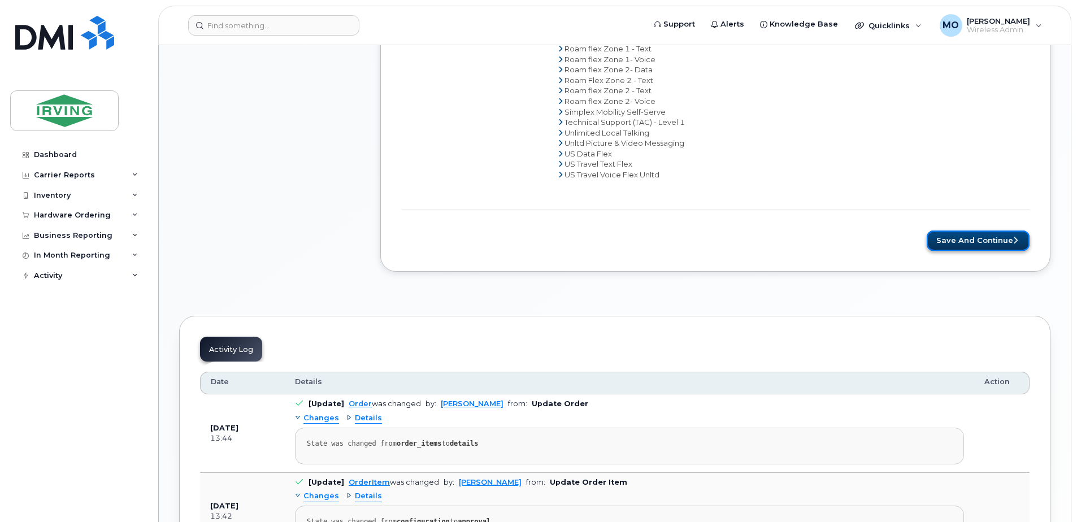
click at [969, 240] on button "Save and Continue" at bounding box center [978, 241] width 103 height 21
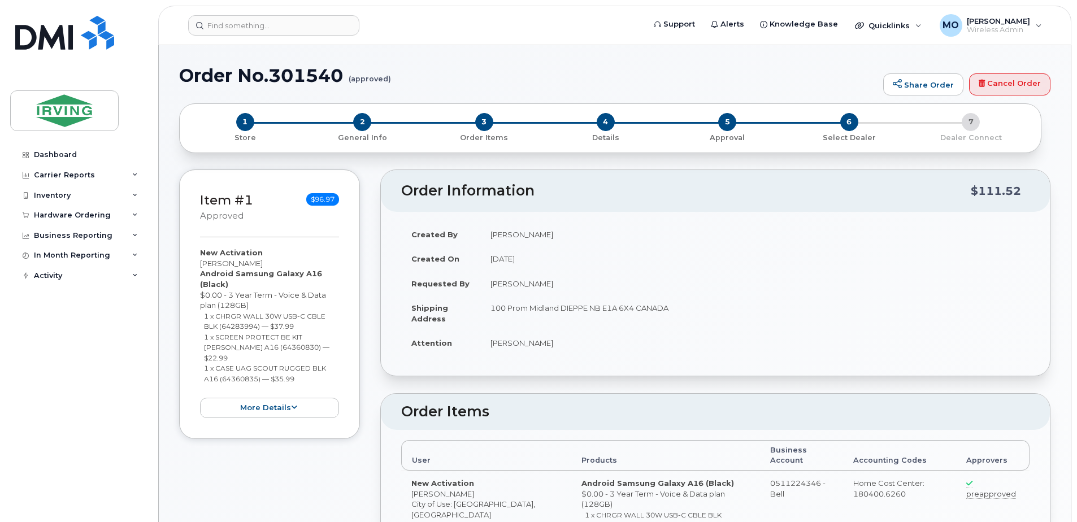
radio input "true"
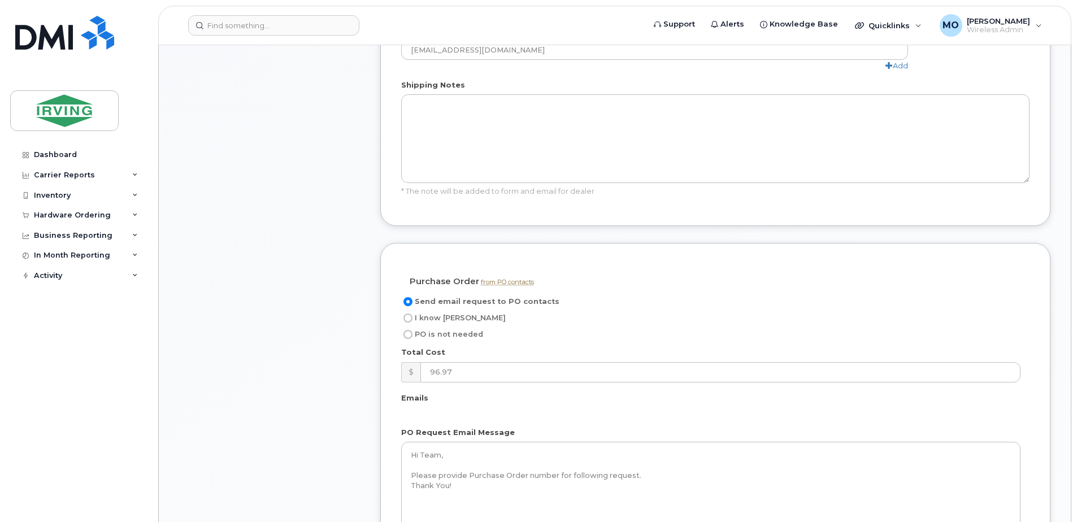
scroll to position [791, 0]
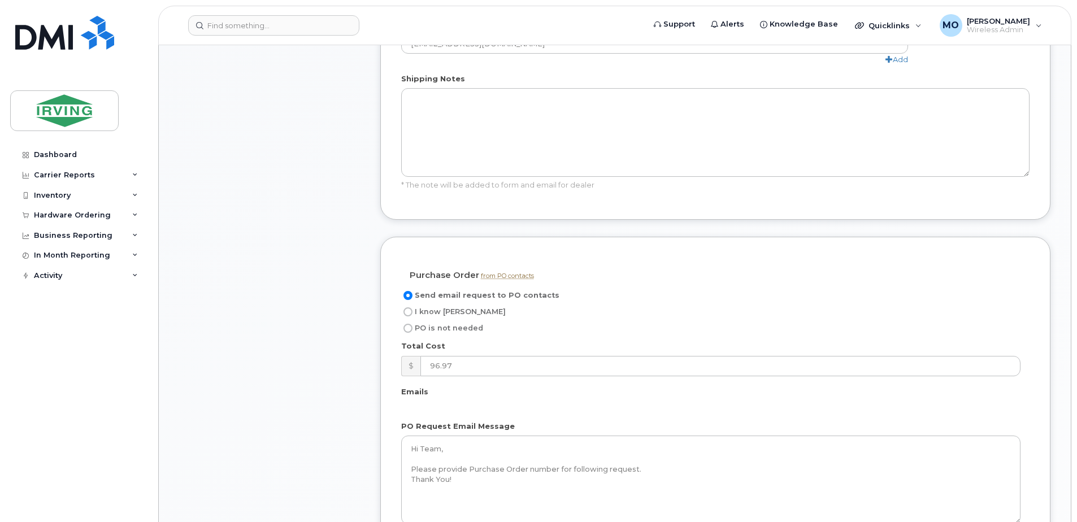
click at [434, 307] on span "I know PO" at bounding box center [460, 311] width 91 height 8
click at [413, 307] on input "I know PO" at bounding box center [408, 311] width 9 height 9
radio input "true"
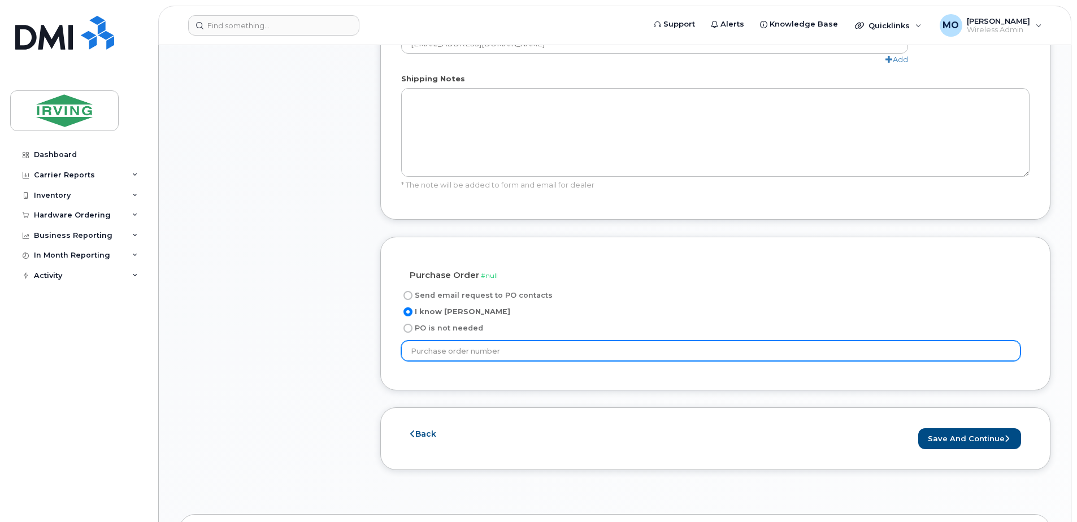
click at [480, 341] on input "text" at bounding box center [710, 351] width 619 height 20
type input "221859"
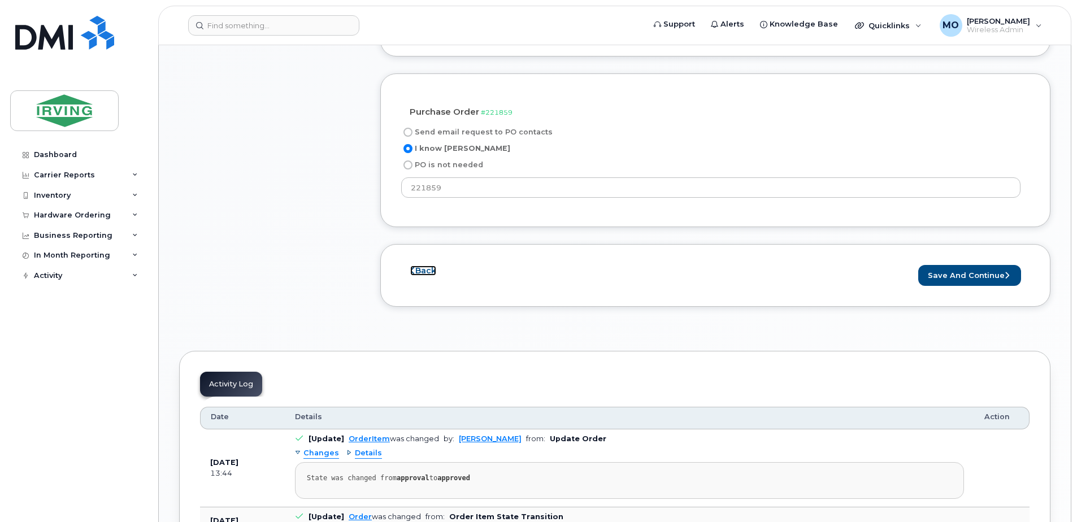
scroll to position [961, 0]
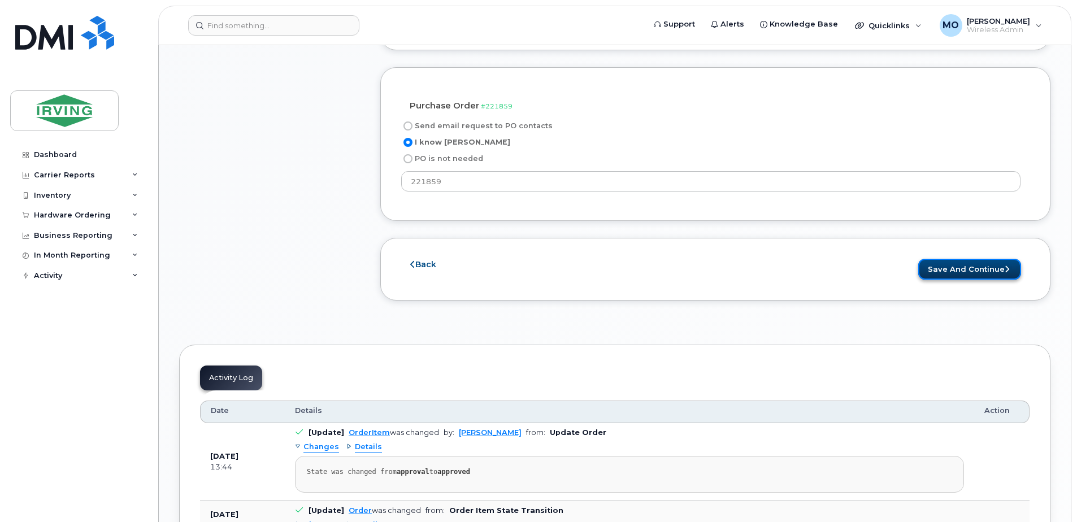
click at [975, 259] on button "Save and Continue" at bounding box center [969, 269] width 103 height 21
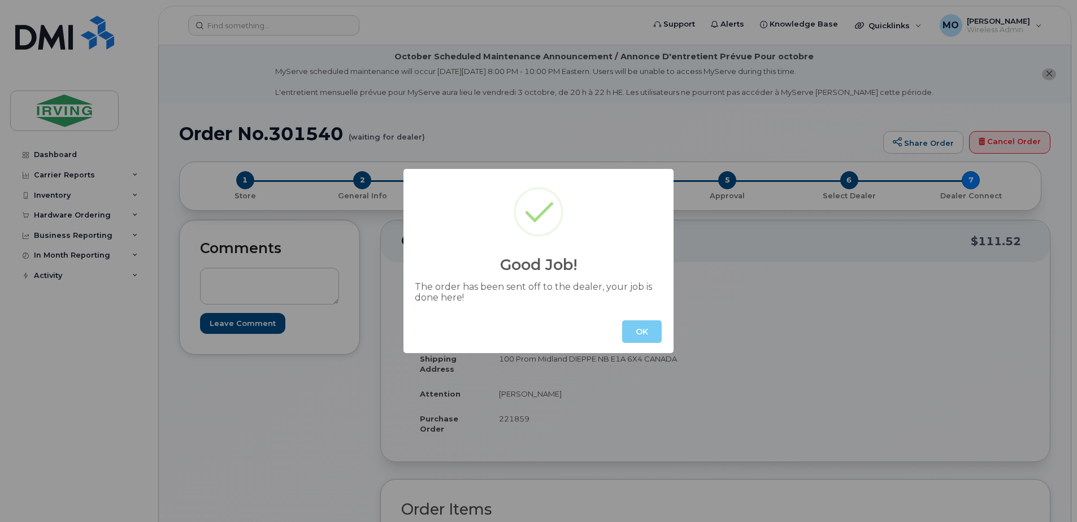
click at [632, 333] on button "OK" at bounding box center [642, 331] width 40 height 23
